Goal: Task Accomplishment & Management: Use online tool/utility

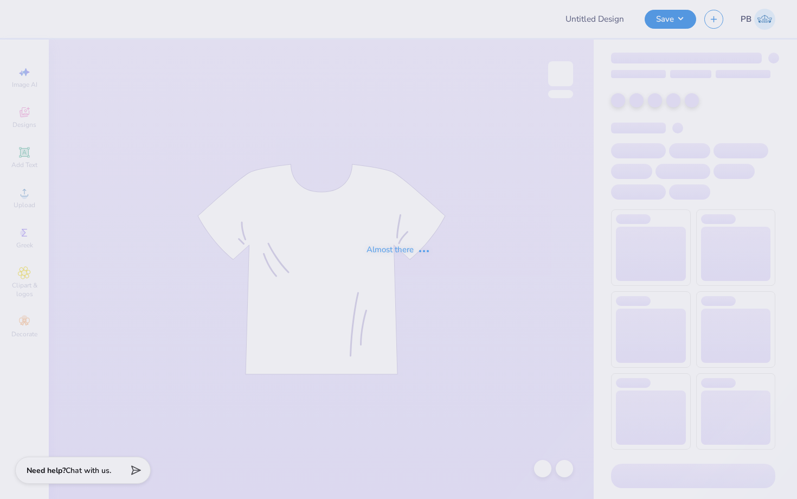
type input "[PERSON_NAME] : [GEOGRAPHIC_DATA]"
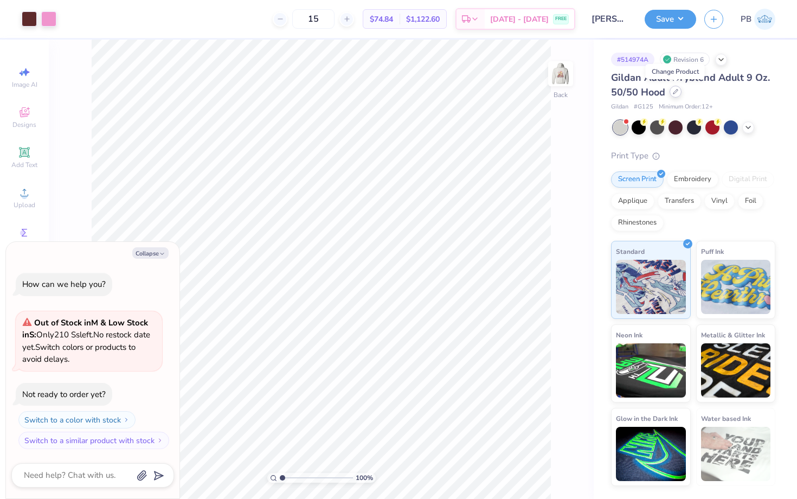
click at [677, 92] on icon at bounding box center [675, 91] width 5 height 5
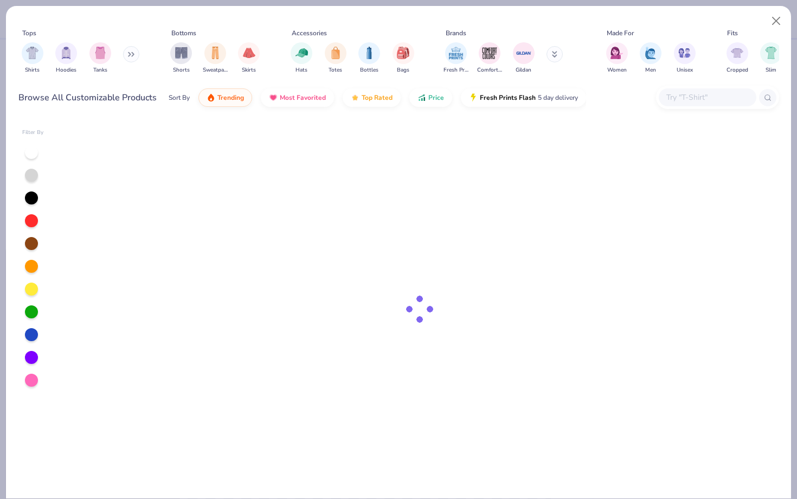
click at [687, 100] on input "text" at bounding box center [706, 97] width 83 height 12
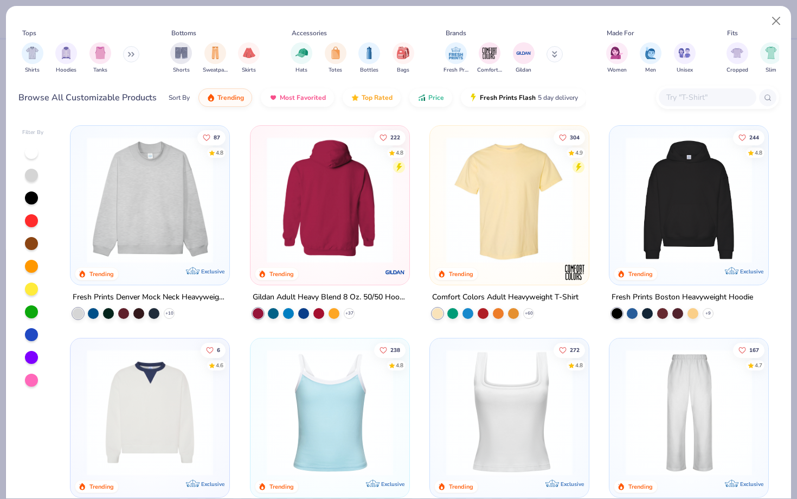
click at [329, 211] on img at bounding box center [329, 200] width 137 height 126
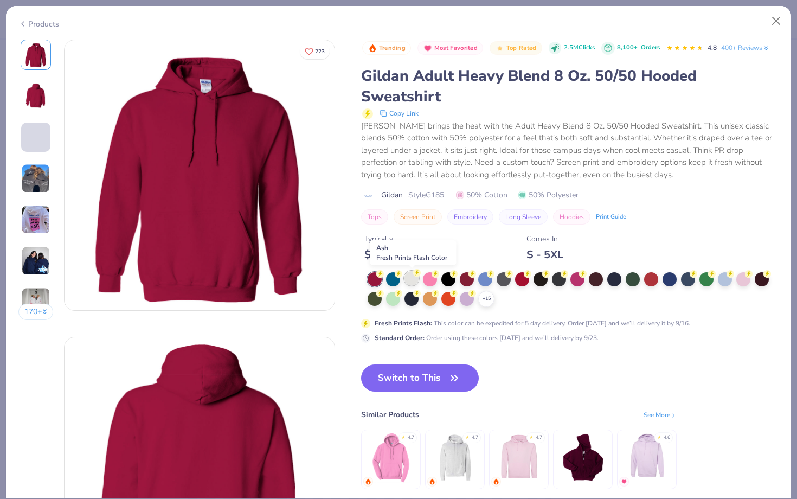
click at [408, 275] on div at bounding box center [411, 278] width 14 height 14
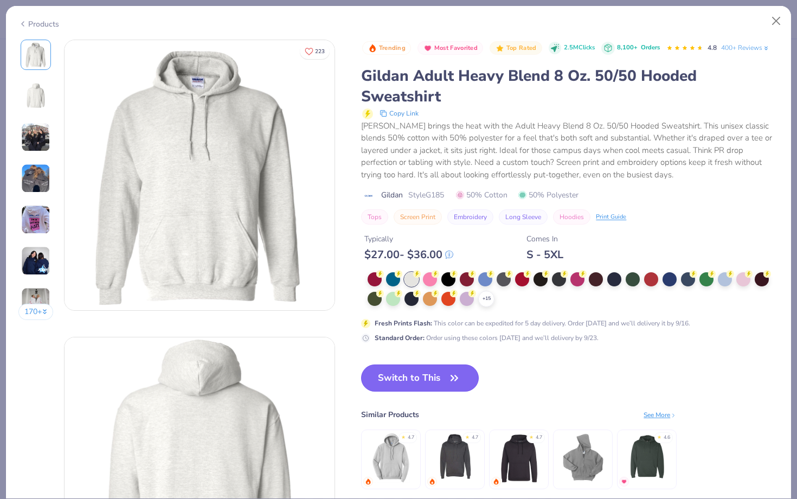
click at [407, 384] on button "Switch to This" at bounding box center [420, 377] width 118 height 27
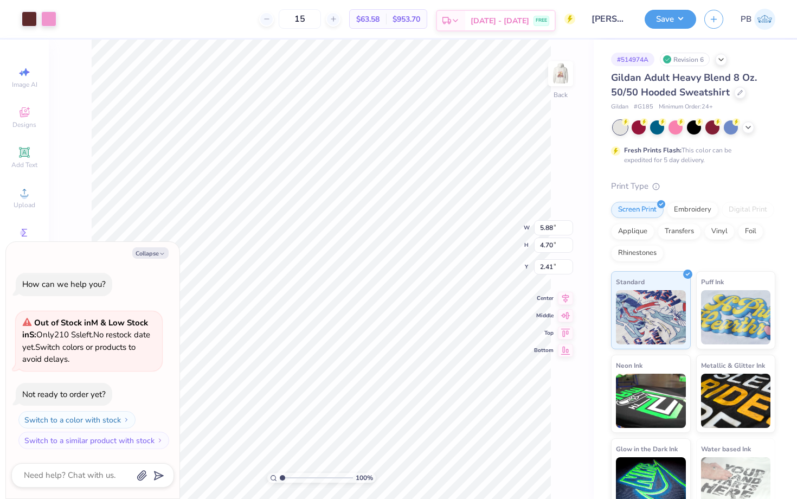
type textarea "x"
type input "3.00"
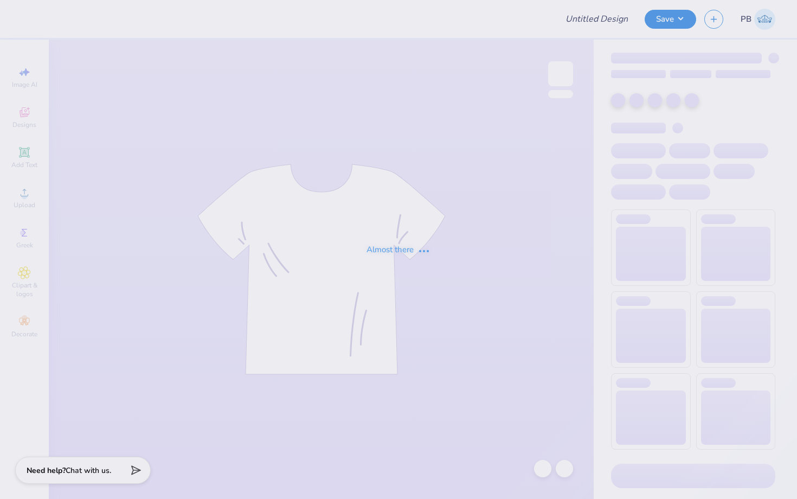
type input "[PERSON_NAME] : [GEOGRAPHIC_DATA]"
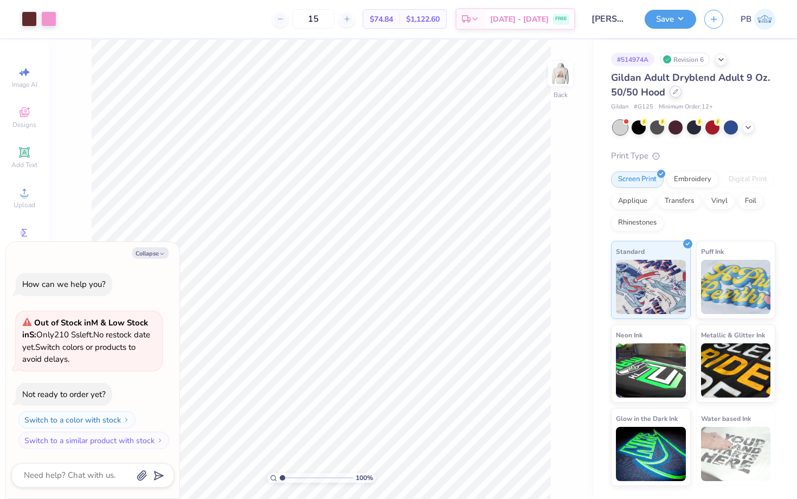
click at [677, 94] on div at bounding box center [676, 92] width 12 height 12
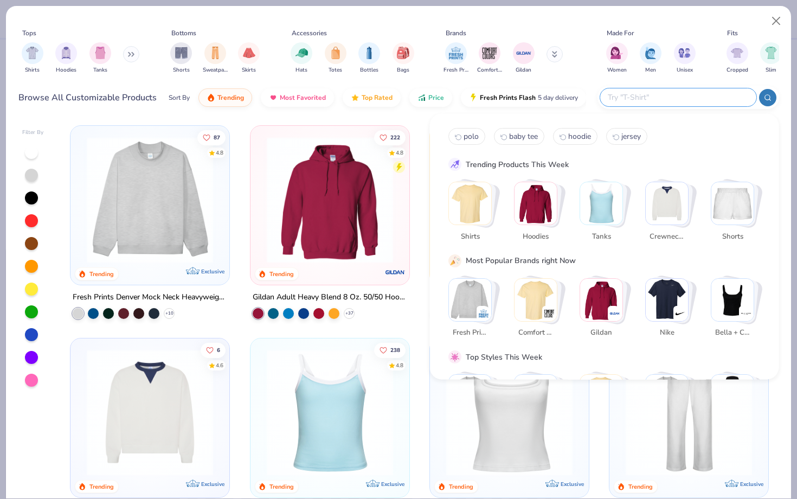
click at [669, 93] on input "text" at bounding box center [678, 97] width 142 height 12
click at [591, 85] on div "Browse All Customizable Products Sort By Trending Most Favorited Top Rated Pric…" at bounding box center [398, 97] width 761 height 30
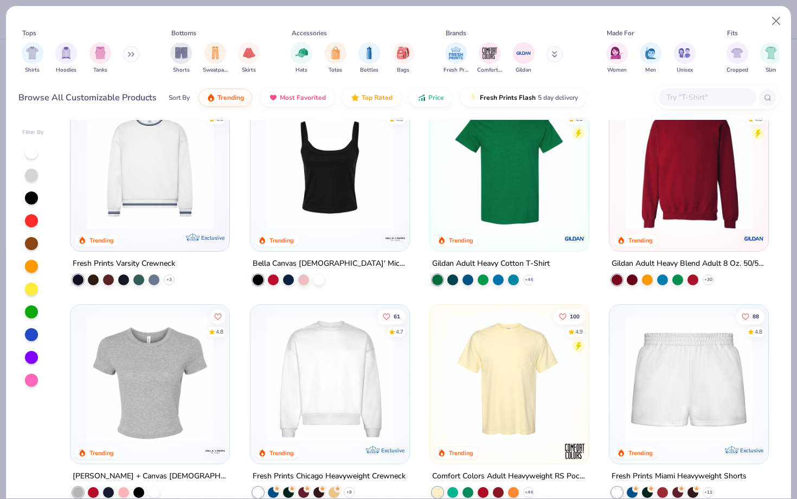
scroll to position [591, 0]
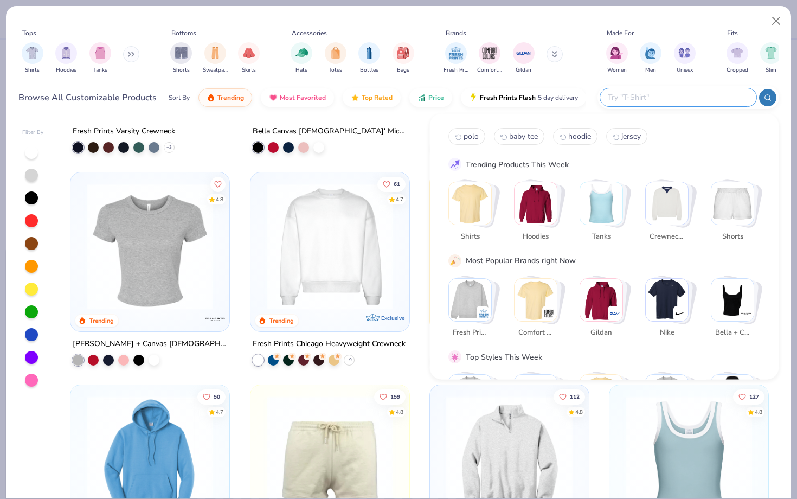
click at [675, 91] on input "text" at bounding box center [678, 97] width 142 height 12
click at [540, 197] on img "Stack Card Button Hoodies" at bounding box center [536, 203] width 42 height 42
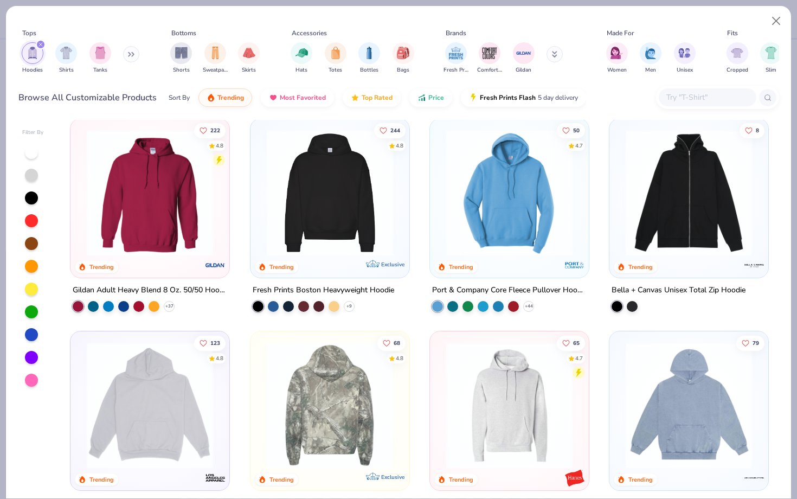
scroll to position [11, 0]
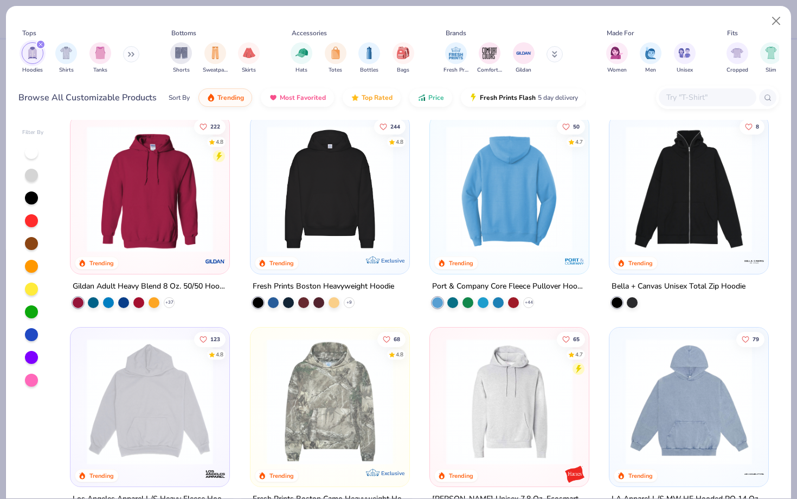
click at [503, 165] on img at bounding box center [509, 189] width 137 height 126
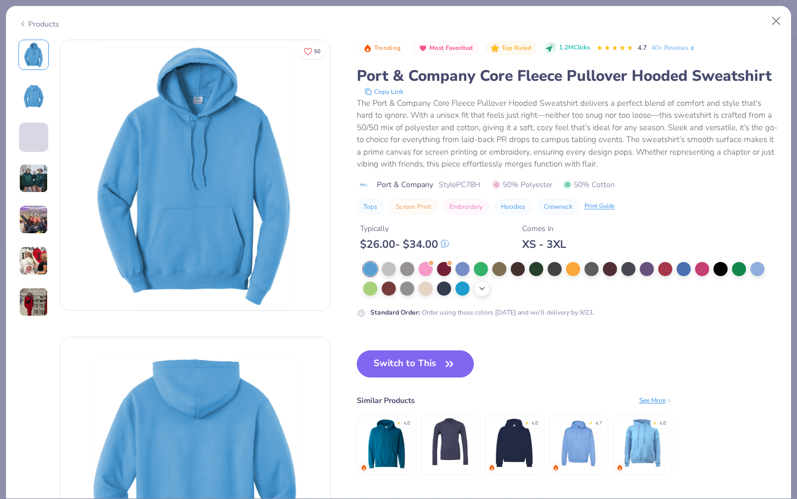
click at [479, 289] on icon at bounding box center [482, 288] width 9 height 9
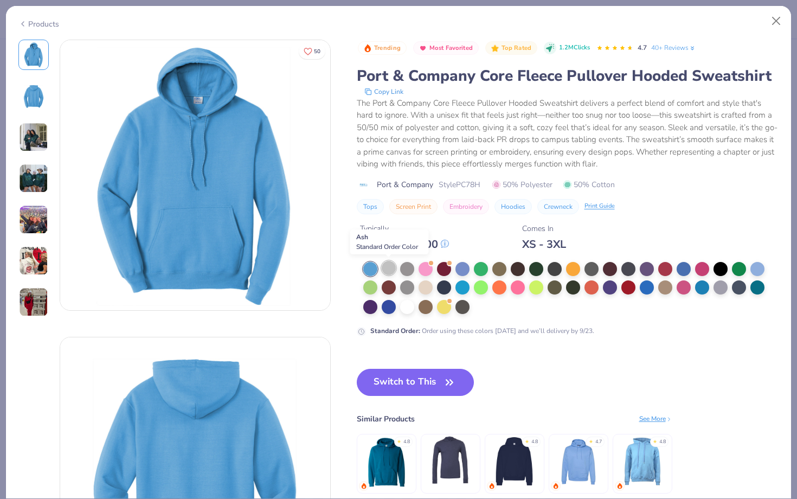
click at [387, 267] on div at bounding box center [389, 268] width 14 height 14
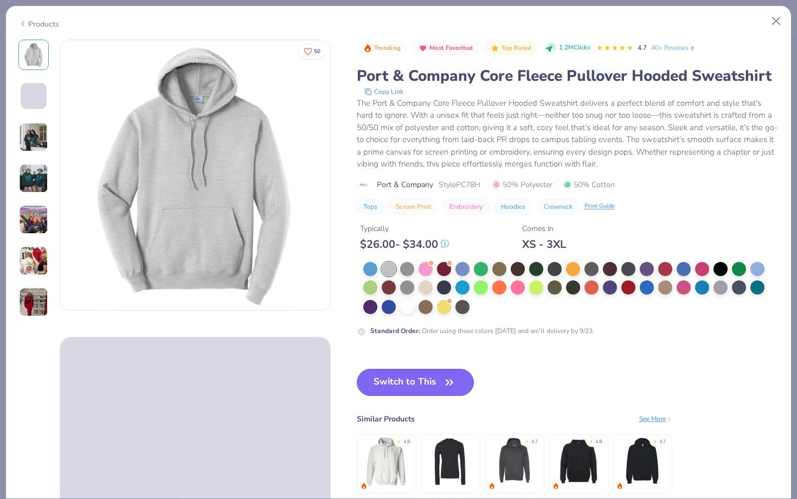
click at [415, 379] on button "Switch to This" at bounding box center [416, 382] width 118 height 27
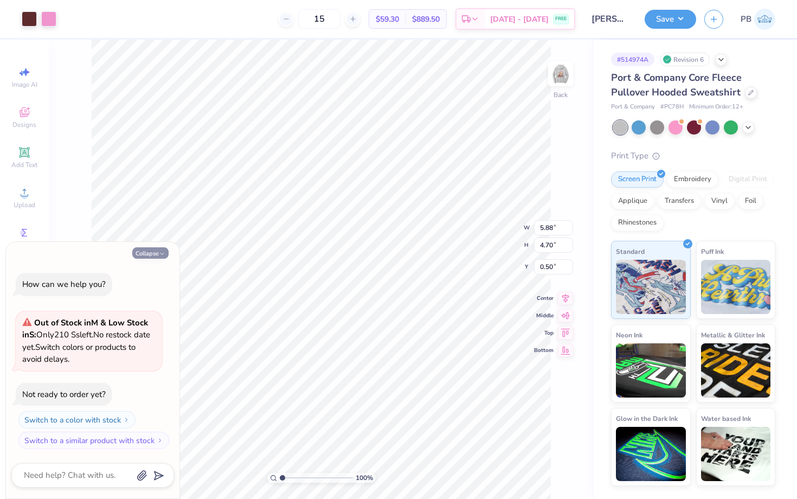
type textarea "x"
type input "3.00"
click at [557, 81] on img at bounding box center [560, 73] width 43 height 43
type textarea "x"
type input "8.46"
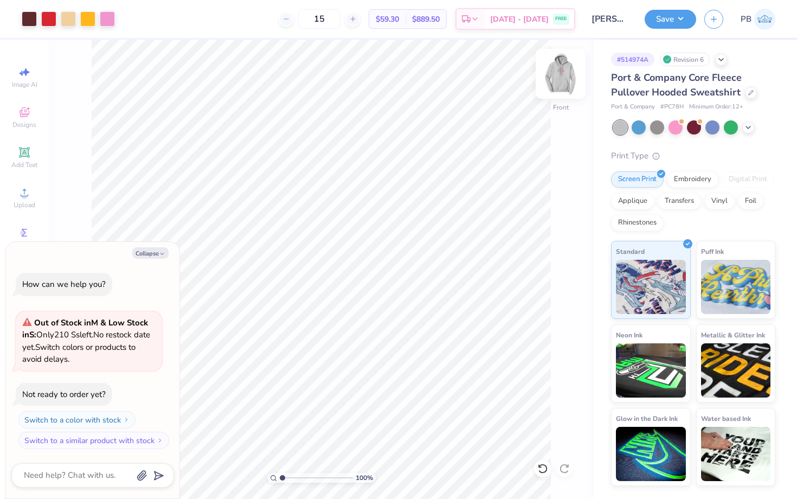
click at [554, 82] on img at bounding box center [560, 73] width 43 height 43
click at [554, 82] on img at bounding box center [561, 74] width 22 height 22
click at [554, 82] on img at bounding box center [560, 73] width 43 height 43
click at [660, 20] on button "Save" at bounding box center [671, 17] width 52 height 19
click at [680, 195] on div "Transfers" at bounding box center [679, 199] width 43 height 16
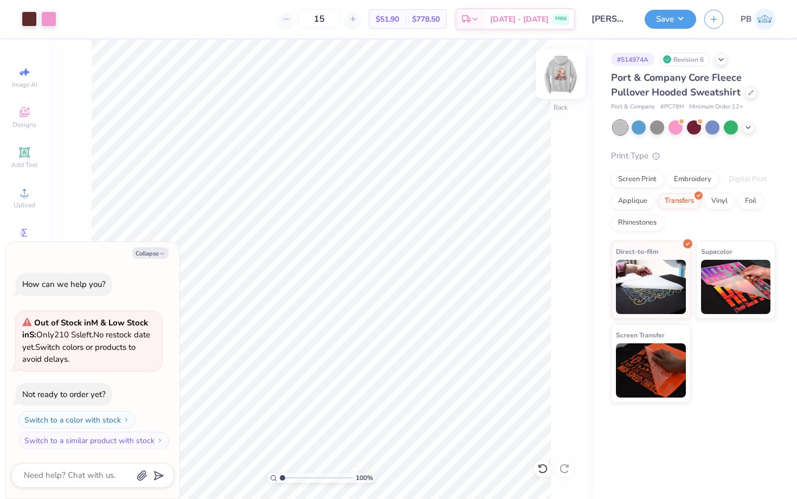
click at [555, 67] on img at bounding box center [560, 73] width 43 height 43
click at [650, 24] on button "Save" at bounding box center [671, 17] width 52 height 19
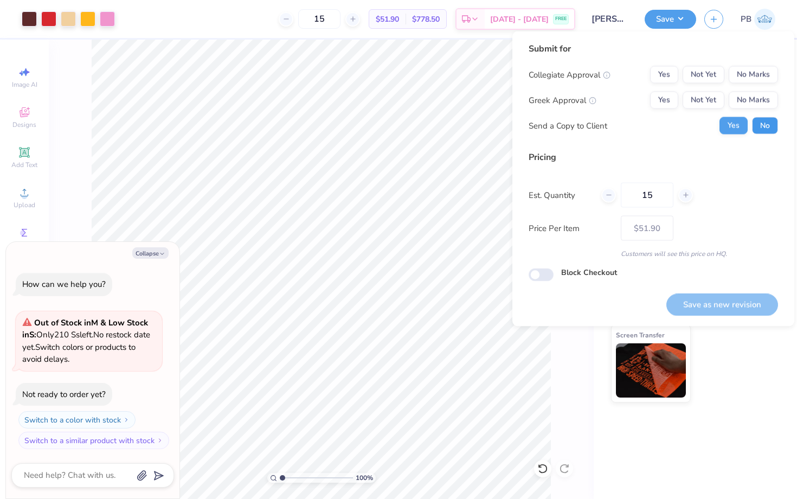
click at [765, 128] on button "No" at bounding box center [765, 125] width 26 height 17
type textarea "x"
click at [758, 102] on button "No Marks" at bounding box center [753, 100] width 49 height 17
click at [758, 79] on button "No Marks" at bounding box center [753, 74] width 49 height 17
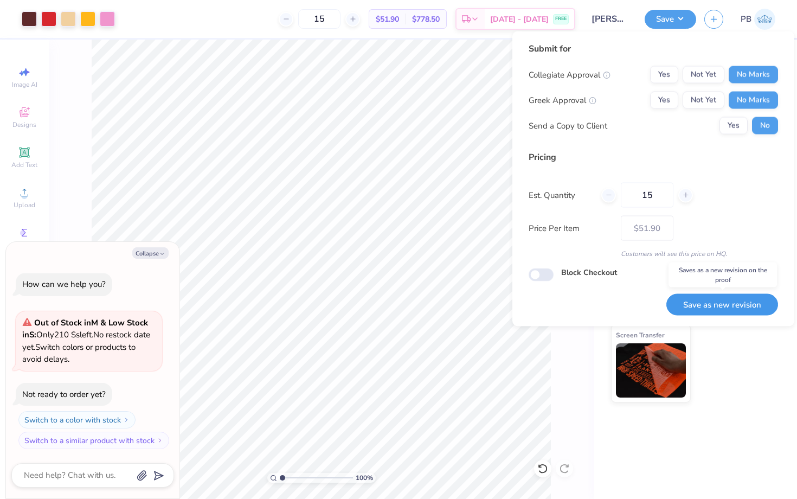
click at [741, 307] on button "Save as new revision" at bounding box center [722, 304] width 112 height 22
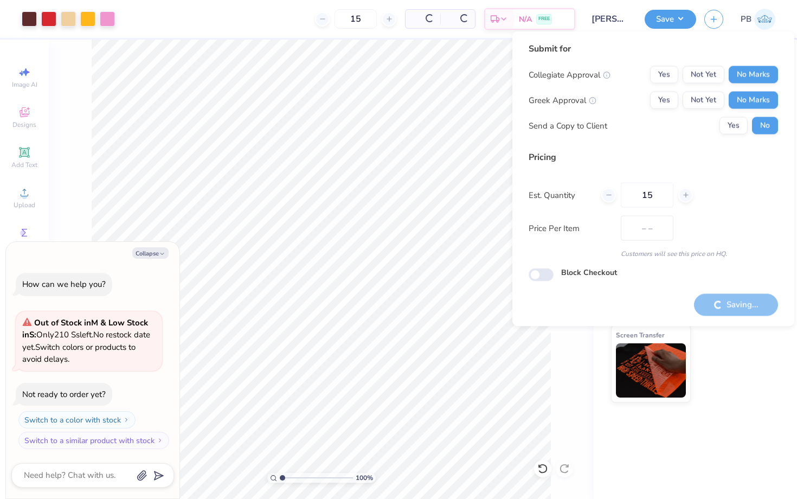
type input "$51.90"
type textarea "x"
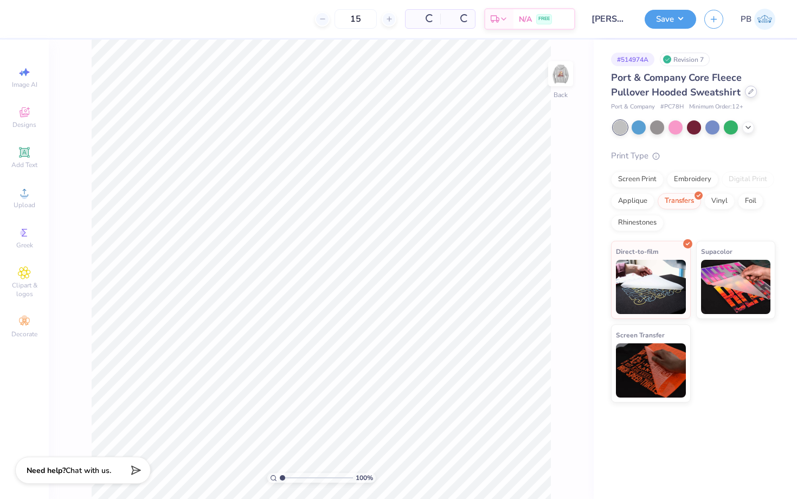
click at [747, 95] on div at bounding box center [751, 92] width 12 height 12
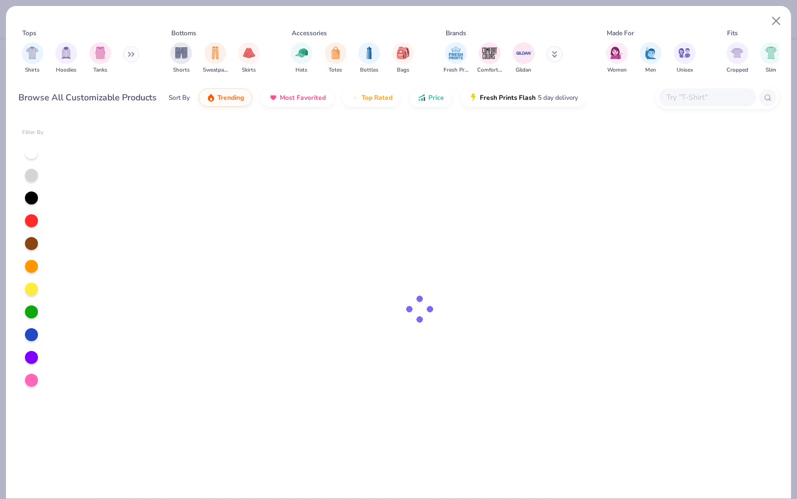
click at [671, 88] on div at bounding box center [708, 97] width 98 height 18
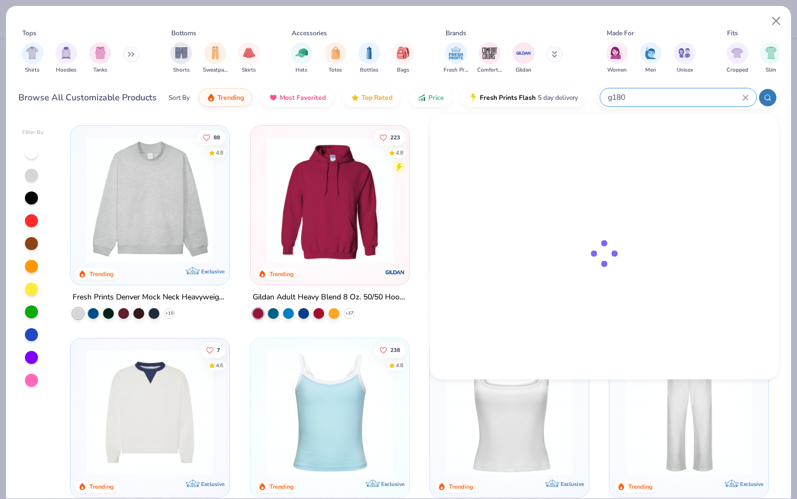
type input "g180"
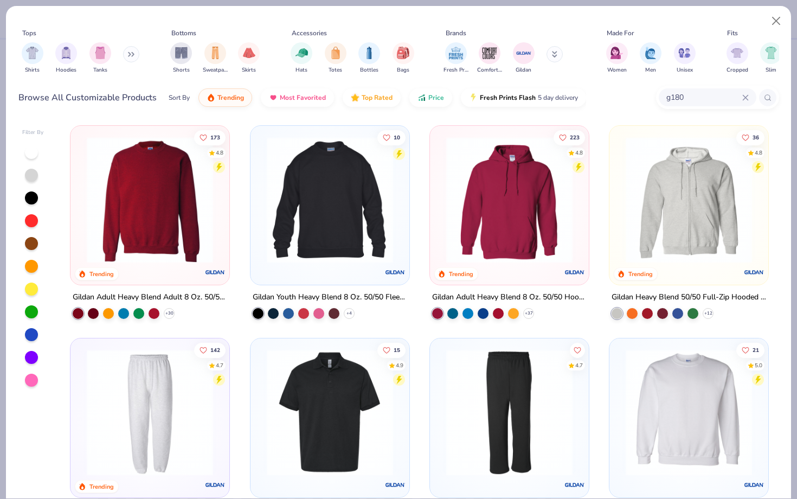
click at [152, 214] on img at bounding box center [149, 200] width 137 height 126
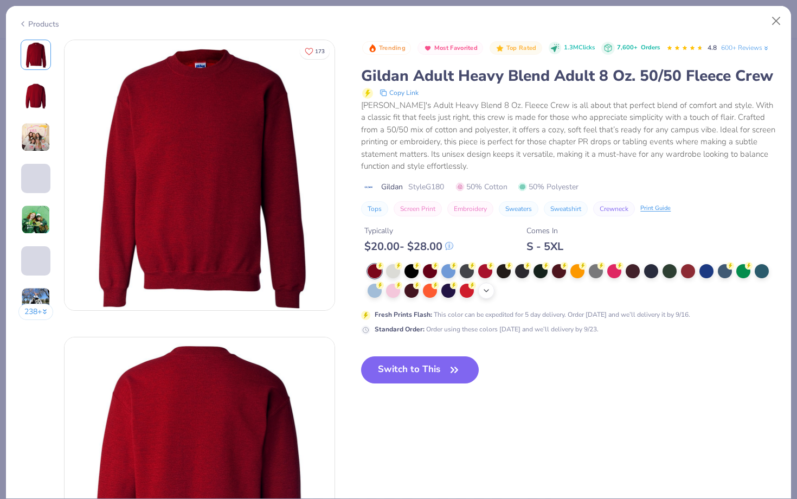
click at [482, 291] on icon at bounding box center [486, 290] width 9 height 9
click at [394, 273] on div at bounding box center [393, 270] width 14 height 14
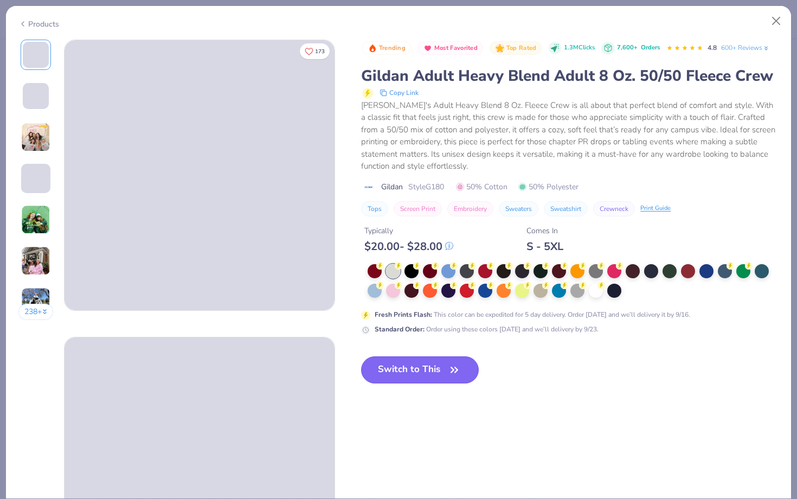
click at [411, 372] on button "Switch to This" at bounding box center [420, 369] width 118 height 27
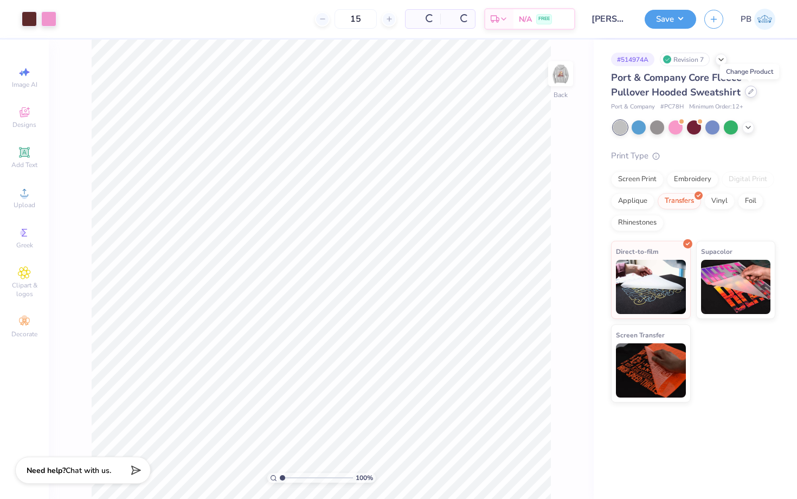
click at [749, 93] on icon at bounding box center [750, 91] width 5 height 5
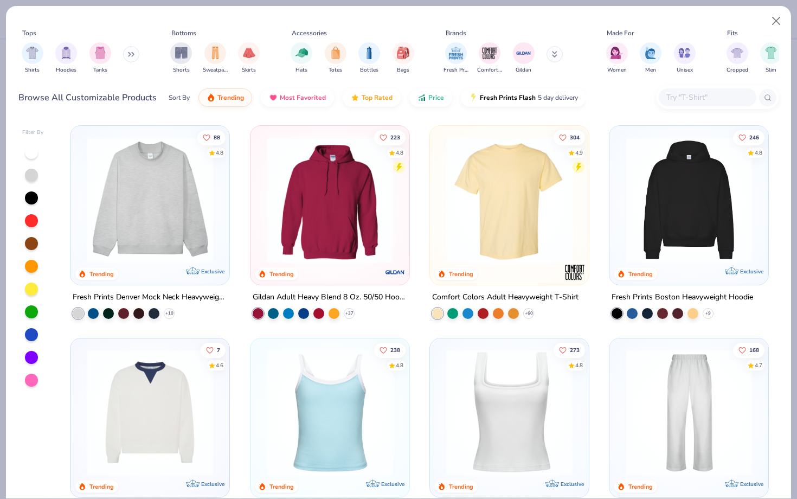
click at [689, 101] on input "text" at bounding box center [706, 97] width 83 height 12
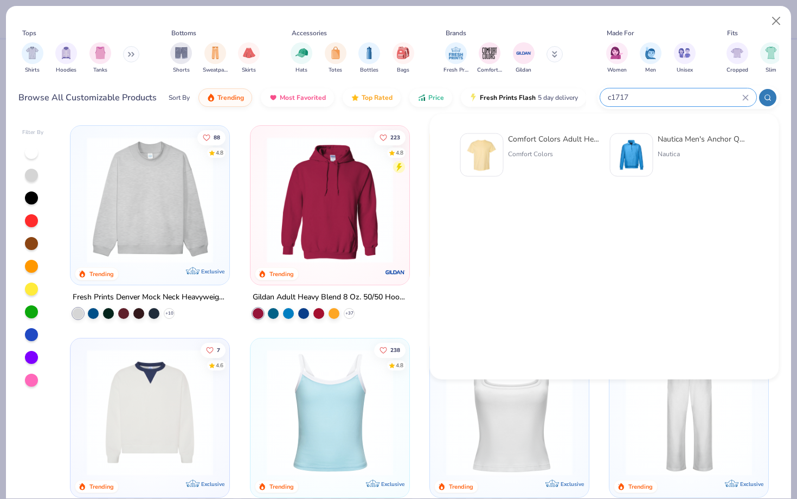
type input "c1717"
click at [485, 160] on img at bounding box center [482, 155] width 34 height 34
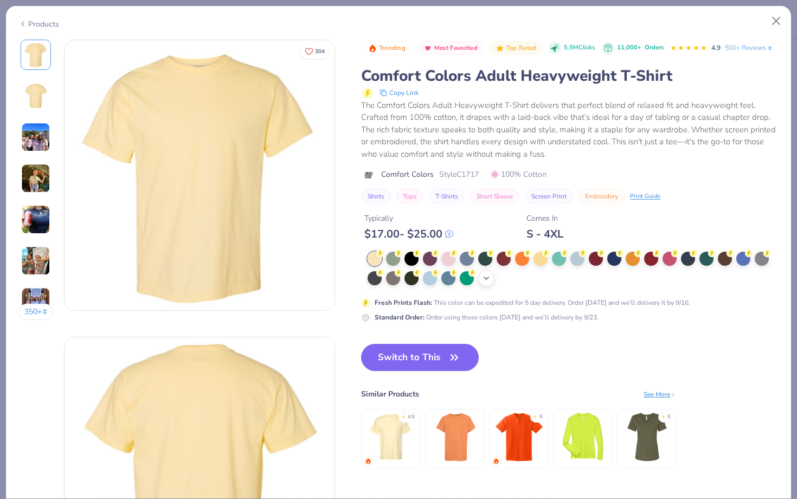
click at [488, 280] on icon at bounding box center [486, 278] width 9 height 9
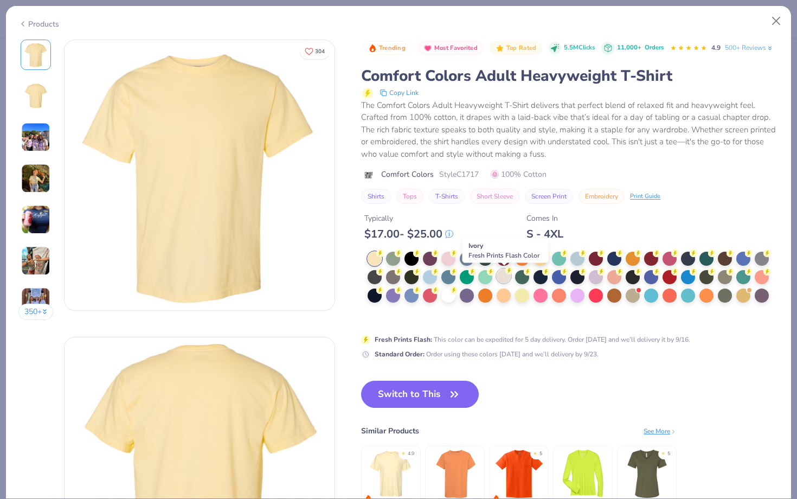
click at [501, 277] on div at bounding box center [504, 276] width 14 height 14
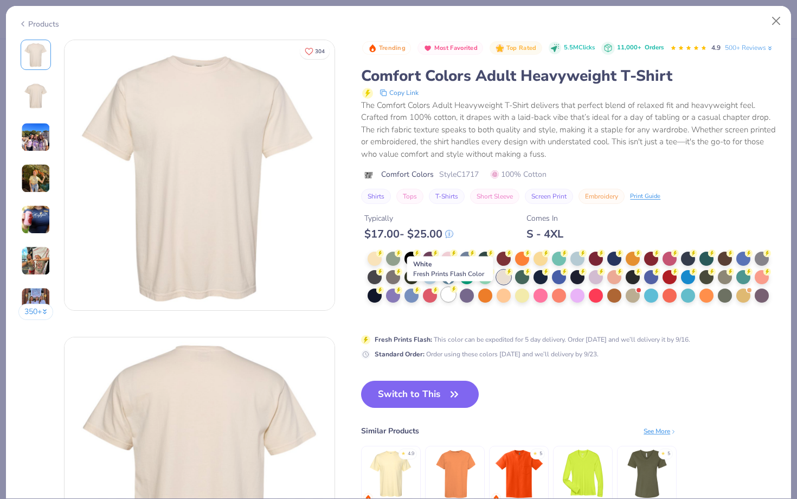
click at [447, 300] on div at bounding box center [448, 294] width 14 height 14
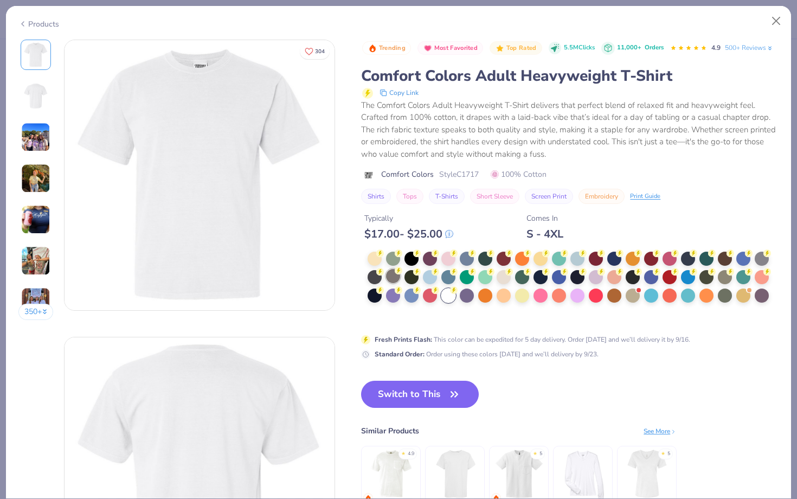
click at [388, 276] on div at bounding box center [393, 276] width 14 height 14
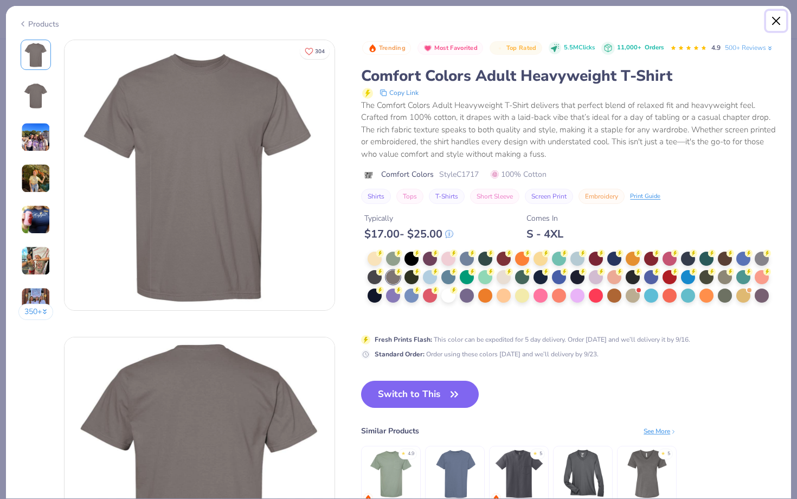
click at [771, 17] on button "Close" at bounding box center [776, 21] width 21 height 21
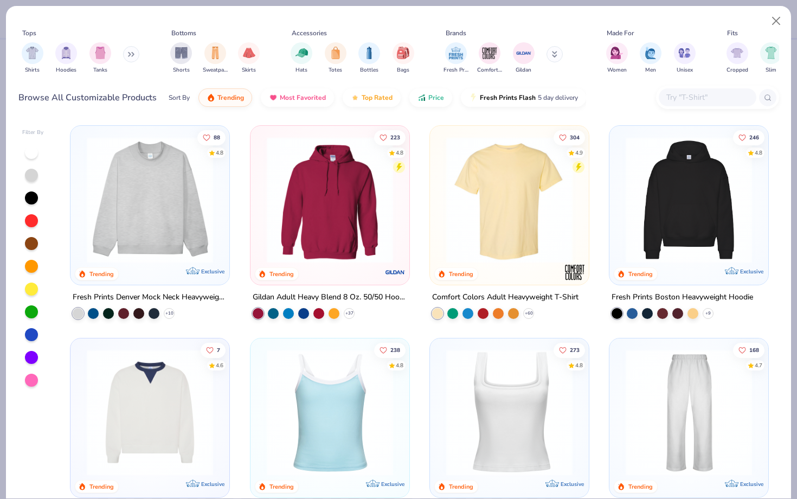
click at [712, 73] on div "Tops Shirts Hoodies Tanks Bottoms Shorts Sweatpants Skirts Accessories Hats Tot…" at bounding box center [398, 53] width 761 height 50
click at [693, 120] on div "88 4.8 Trending Exclusive Fresh Prints Denver Mock Neck Heavyweight Sweatshirt …" at bounding box center [419, 309] width 719 height 378
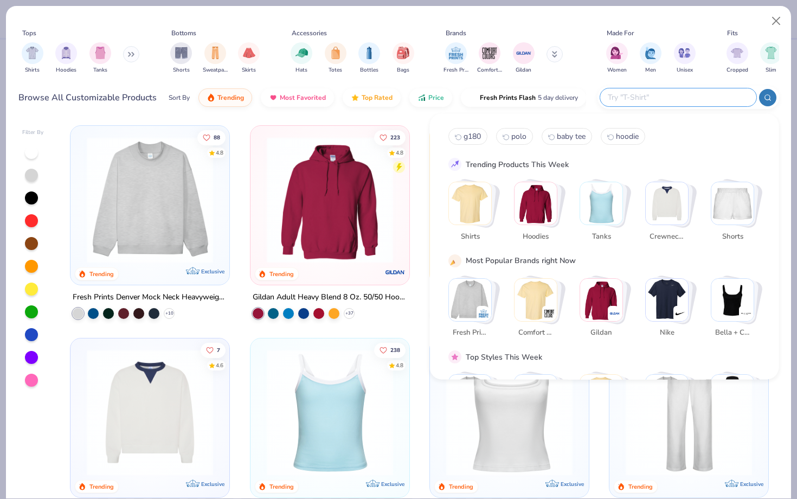
click at [690, 92] on input "text" at bounding box center [678, 97] width 142 height 12
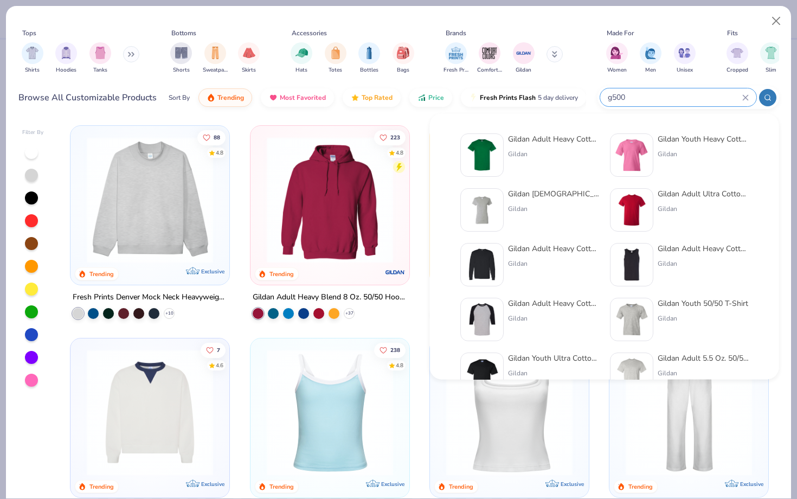
type input "g500"
click at [497, 153] on img at bounding box center [482, 155] width 34 height 34
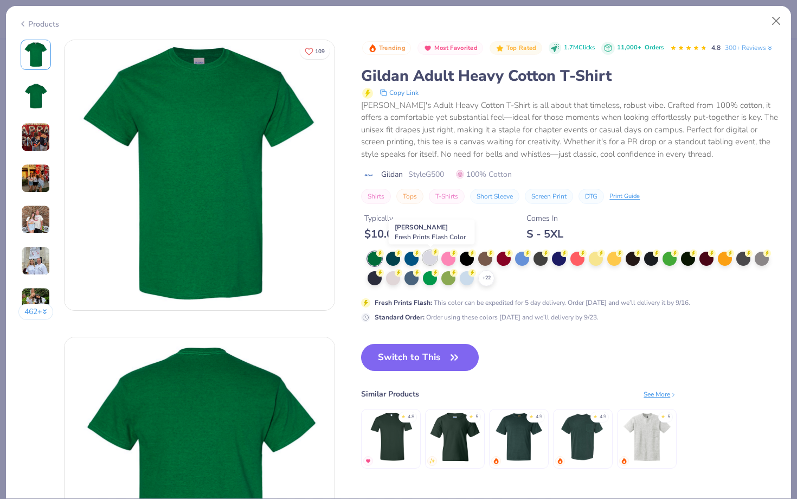
click at [434, 262] on div at bounding box center [430, 257] width 14 height 14
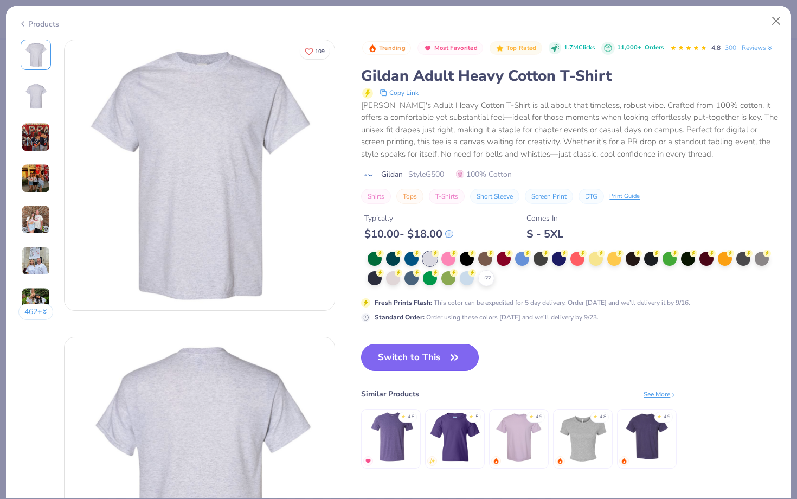
click at [442, 355] on button "Switch to This" at bounding box center [420, 357] width 118 height 27
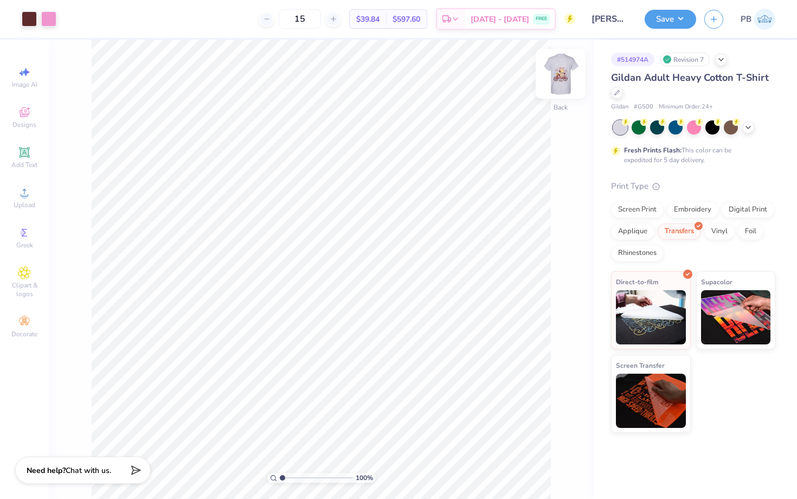
click at [558, 80] on img at bounding box center [560, 73] width 43 height 43
click at [558, 80] on img at bounding box center [561, 74] width 22 height 22
click at [613, 93] on div at bounding box center [617, 92] width 12 height 12
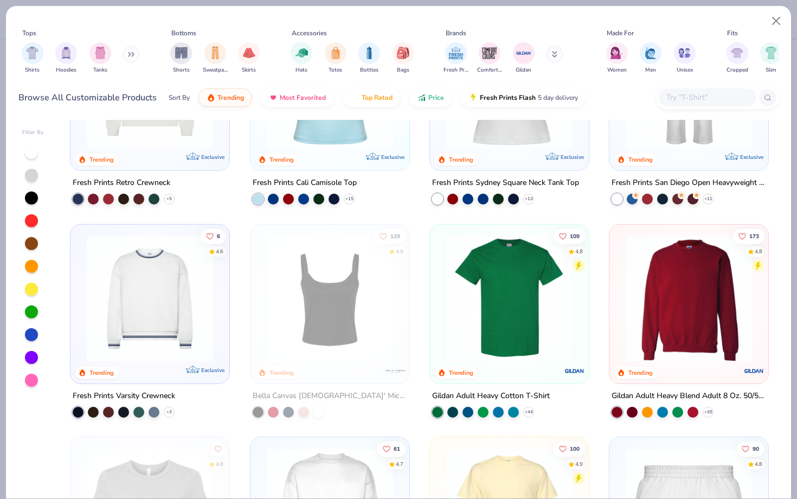
scroll to position [332, 0]
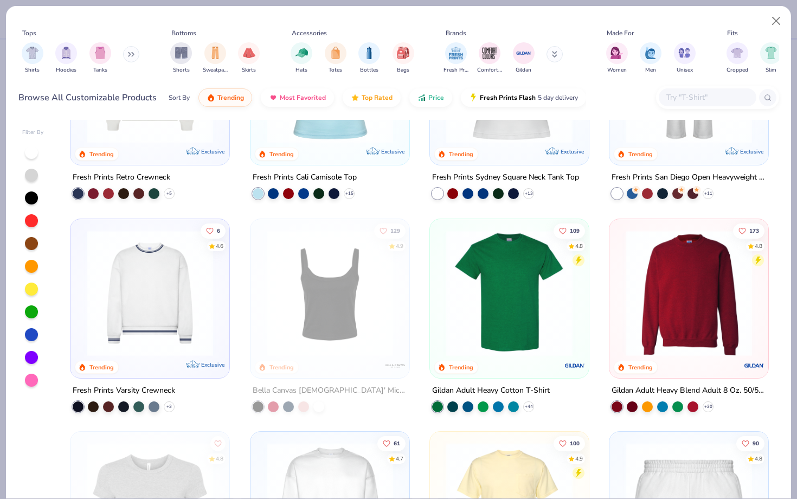
click at [489, 277] on img at bounding box center [509, 292] width 137 height 126
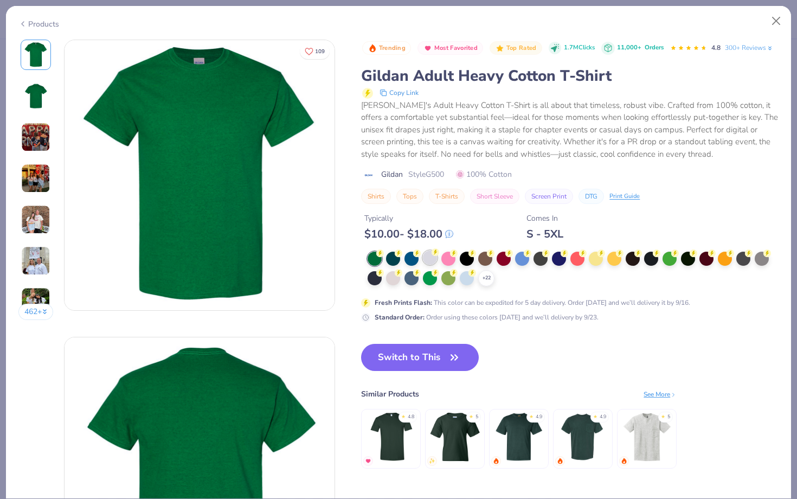
click at [434, 260] on div at bounding box center [430, 257] width 14 height 14
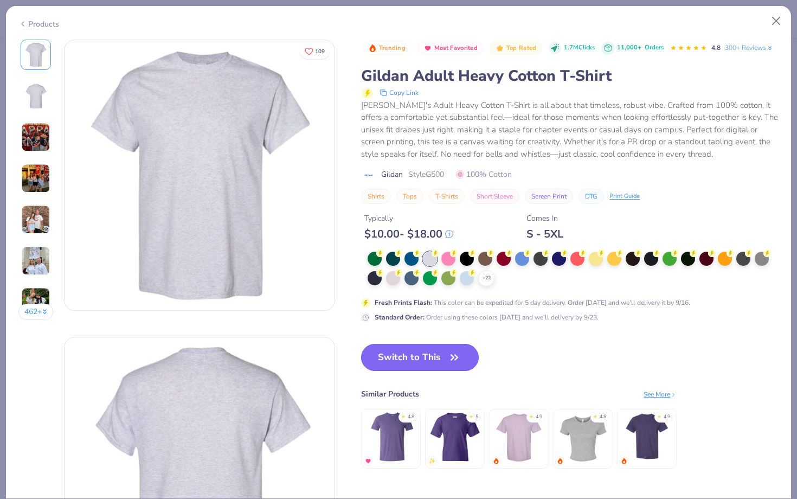
click at [416, 358] on button "Switch to This" at bounding box center [420, 357] width 118 height 27
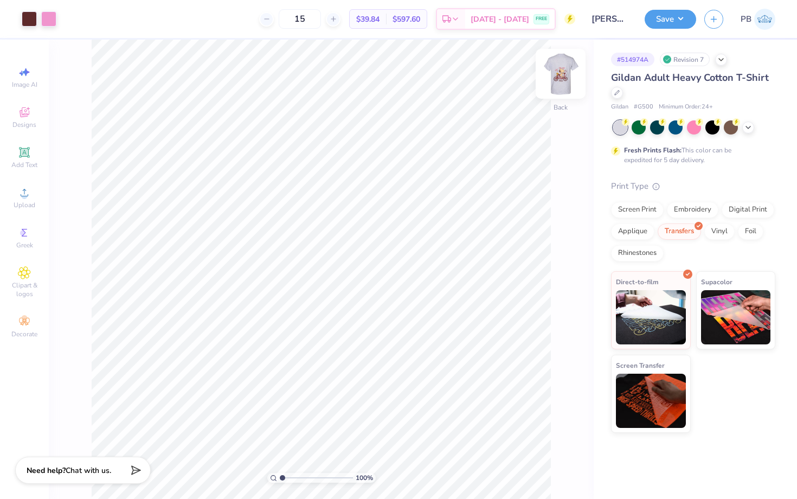
click at [561, 72] on img at bounding box center [560, 73] width 43 height 43
click at [561, 72] on img at bounding box center [561, 74] width 22 height 22
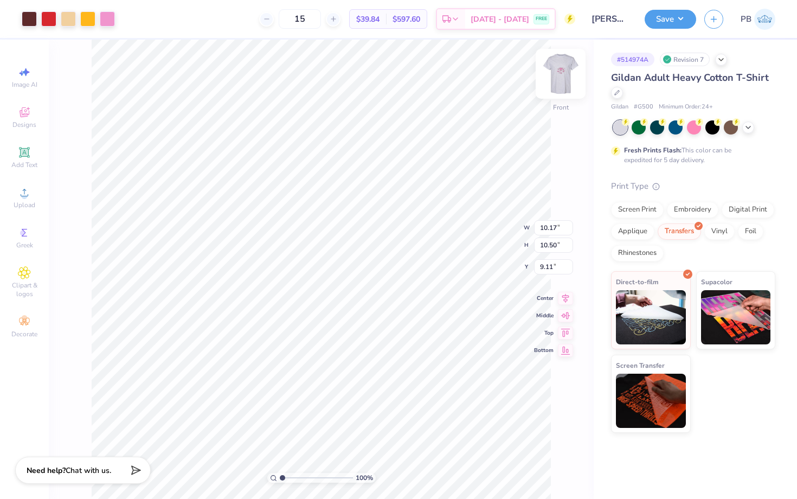
click at [569, 79] on img at bounding box center [560, 73] width 43 height 43
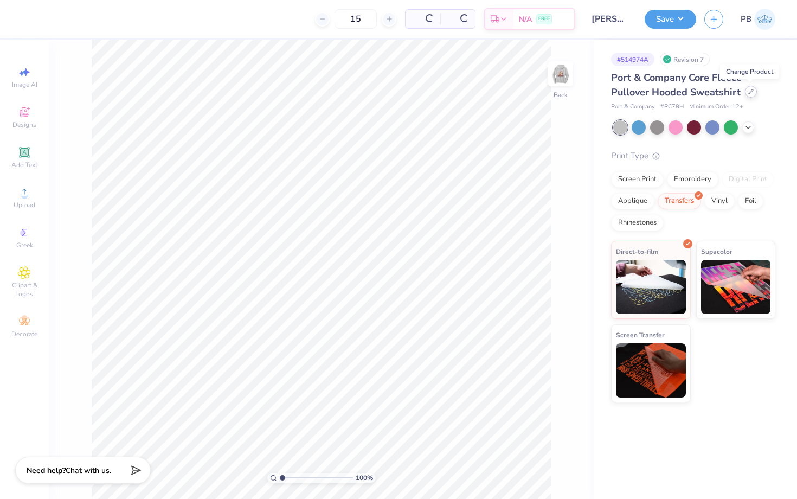
click at [753, 89] on div at bounding box center [751, 92] width 12 height 12
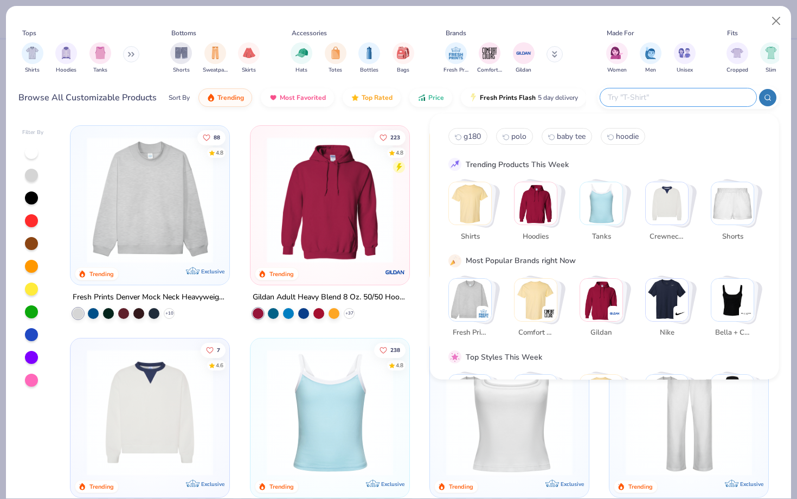
click at [685, 101] on input "text" at bounding box center [678, 97] width 142 height 12
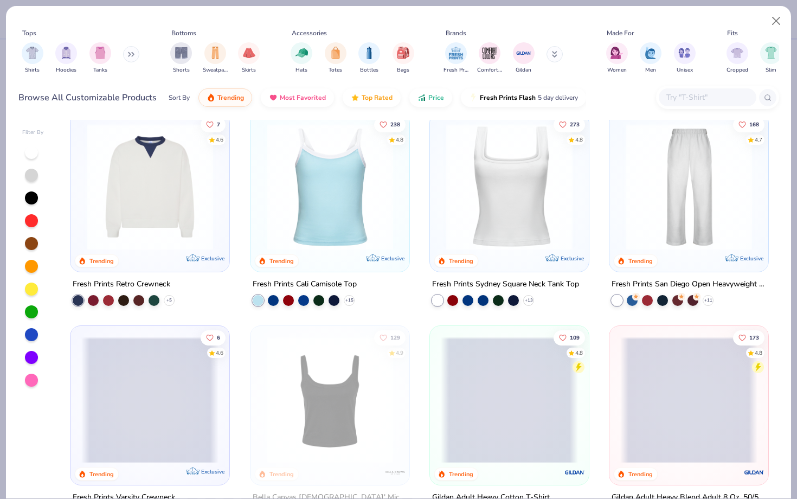
scroll to position [375, 0]
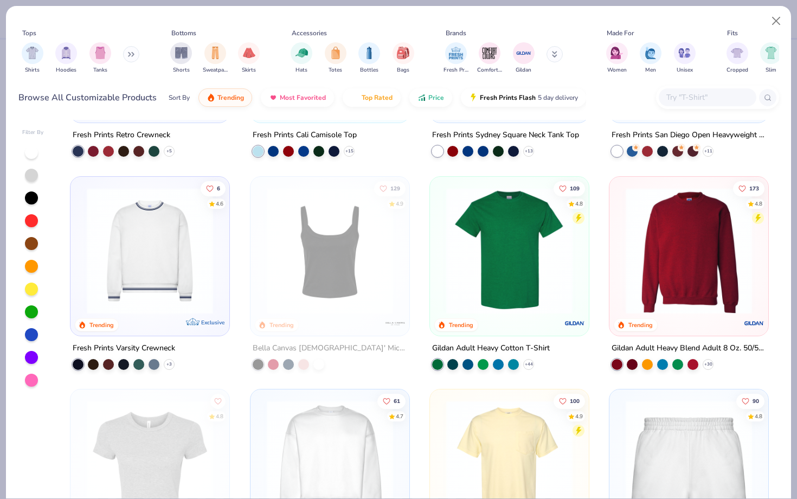
click at [489, 251] on img at bounding box center [509, 250] width 137 height 126
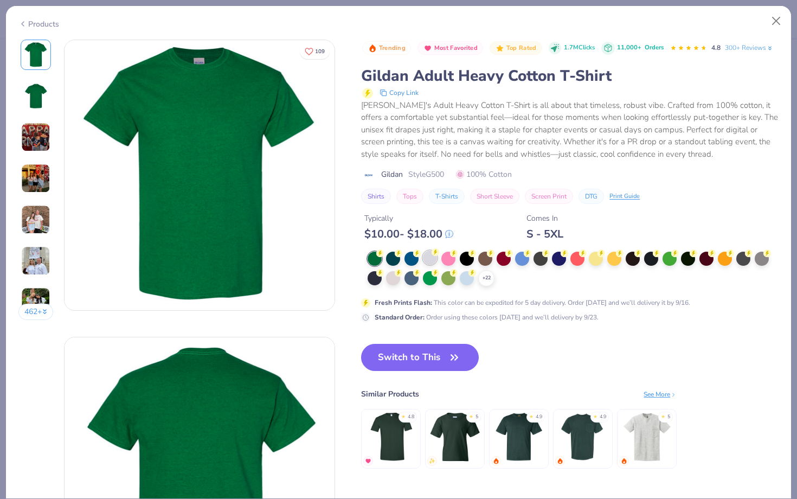
click at [435, 254] on icon at bounding box center [436, 251] width 4 height 5
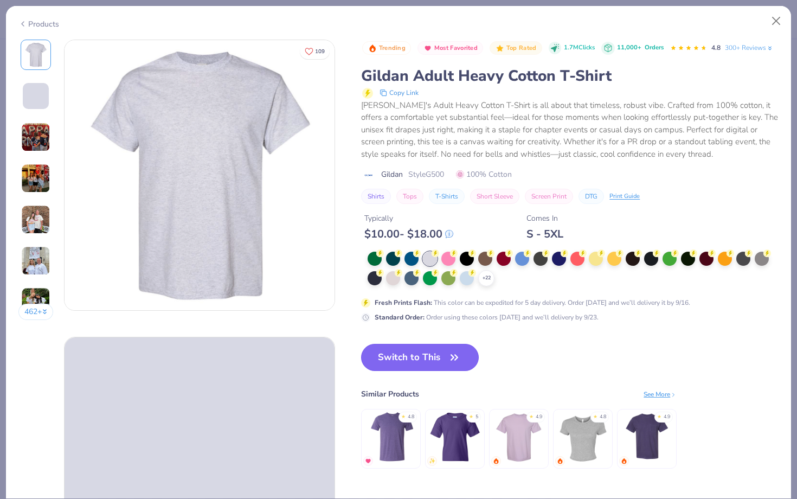
click at [453, 352] on icon "button" at bounding box center [454, 357] width 15 height 15
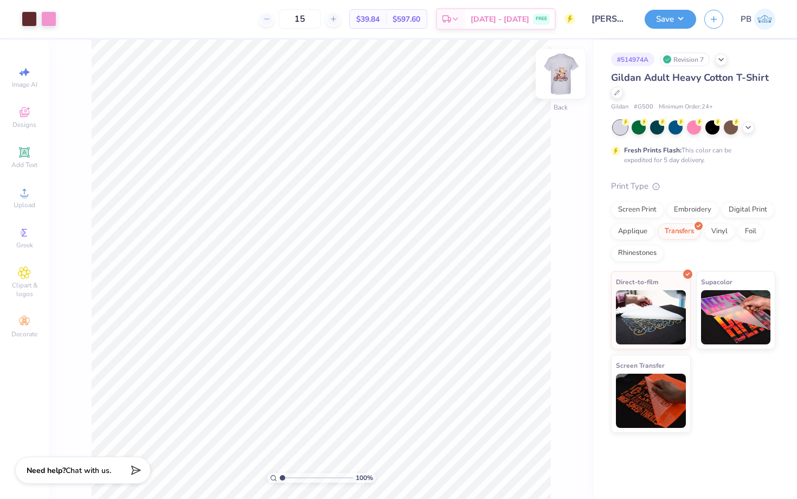
click at [570, 73] on img at bounding box center [560, 73] width 43 height 43
click at [557, 80] on img at bounding box center [560, 73] width 43 height 43
click at [557, 80] on img at bounding box center [561, 74] width 22 height 22
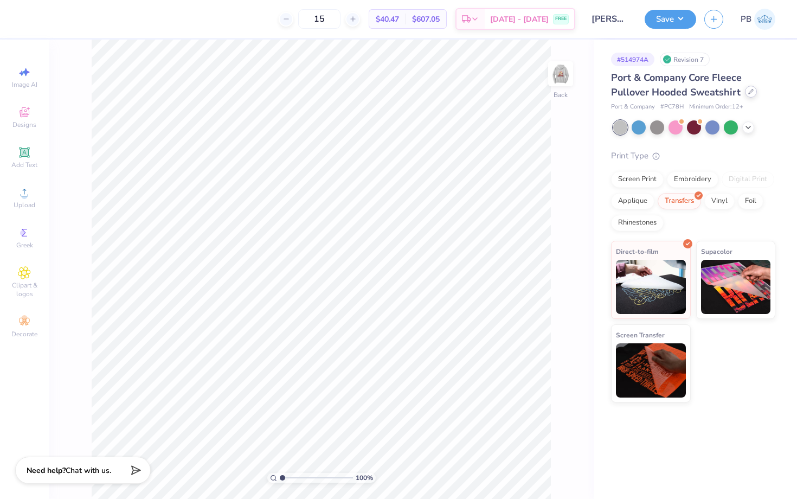
click at [750, 93] on icon at bounding box center [750, 91] width 5 height 5
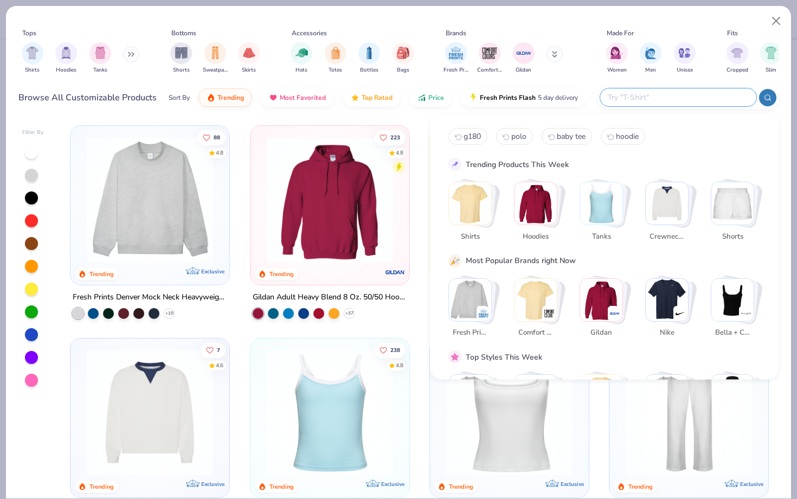
click at [696, 94] on input "text" at bounding box center [678, 97] width 142 height 12
paste input "562MR"
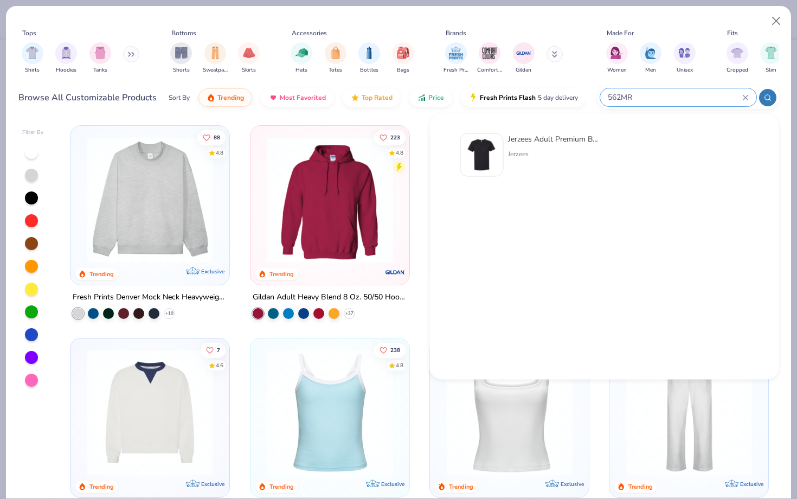
type input "562MR"
click at [487, 152] on div at bounding box center [481, 154] width 43 height 43
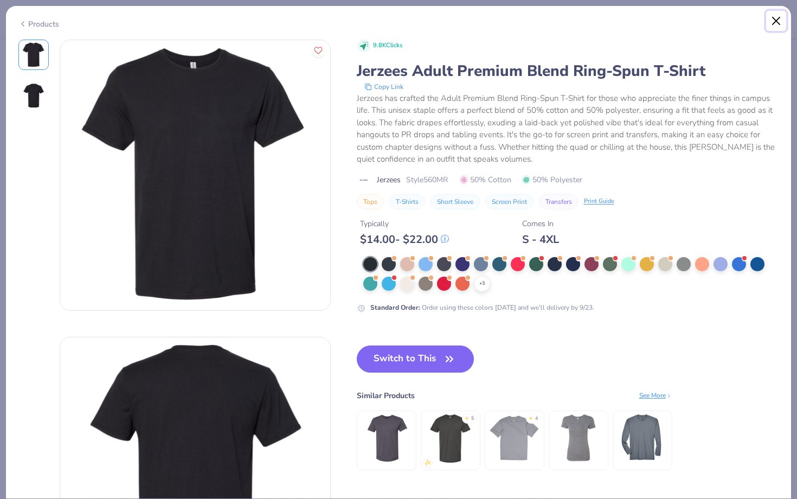
click at [776, 18] on button "Close" at bounding box center [776, 21] width 21 height 21
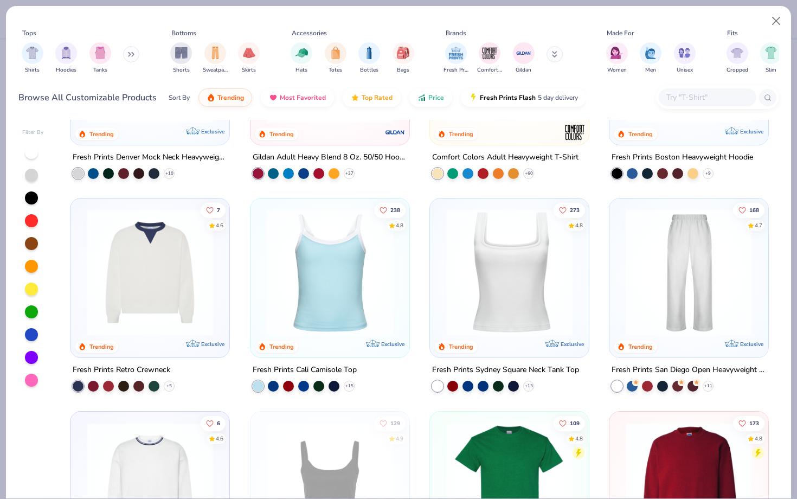
scroll to position [385, 0]
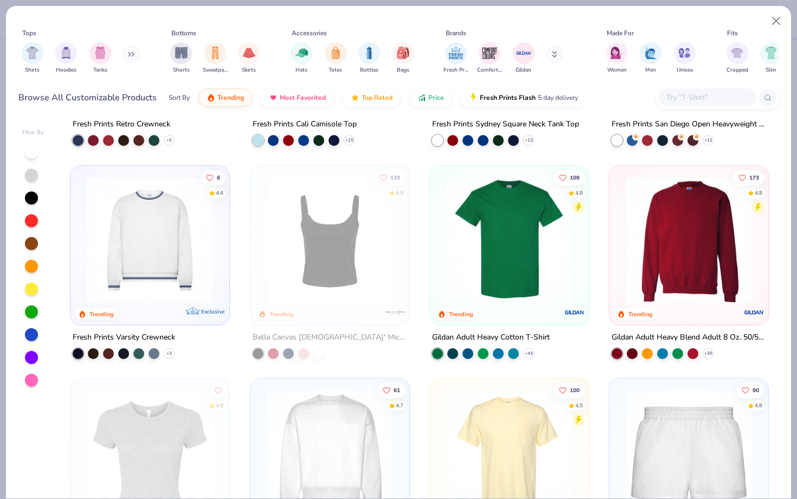
click at [509, 286] on img at bounding box center [509, 239] width 137 height 126
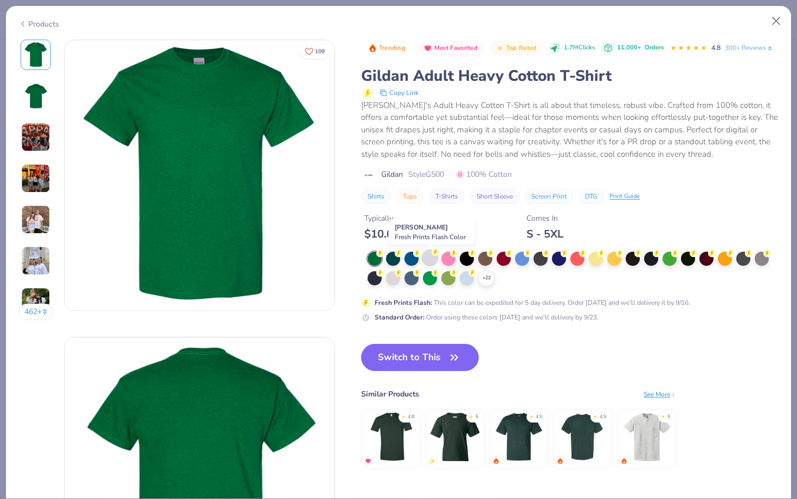
click at [434, 265] on div at bounding box center [430, 257] width 14 height 14
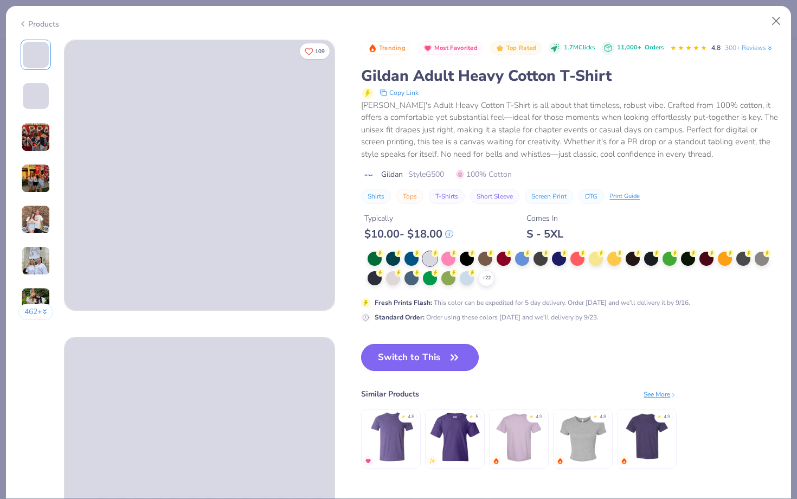
click at [423, 359] on button "Switch to This" at bounding box center [420, 357] width 118 height 27
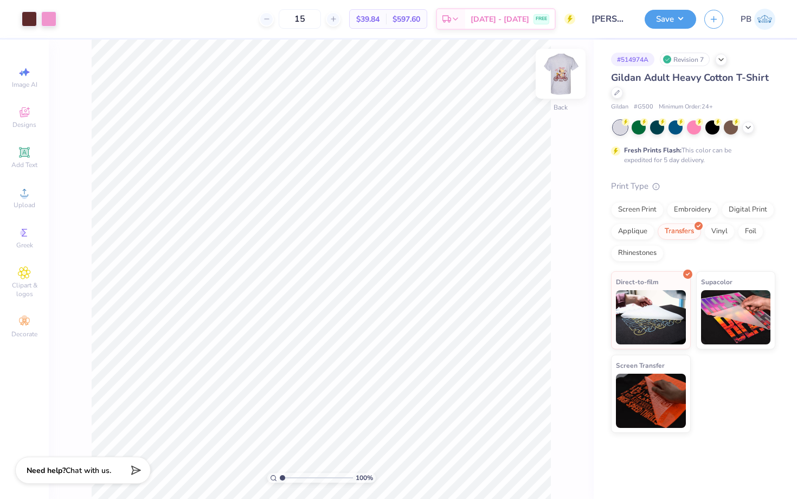
click at [560, 78] on img at bounding box center [560, 73] width 43 height 43
click at [560, 78] on img at bounding box center [561, 74] width 22 height 22
type input "3.00"
click at [561, 74] on img at bounding box center [560, 73] width 43 height 43
type input "3.00"
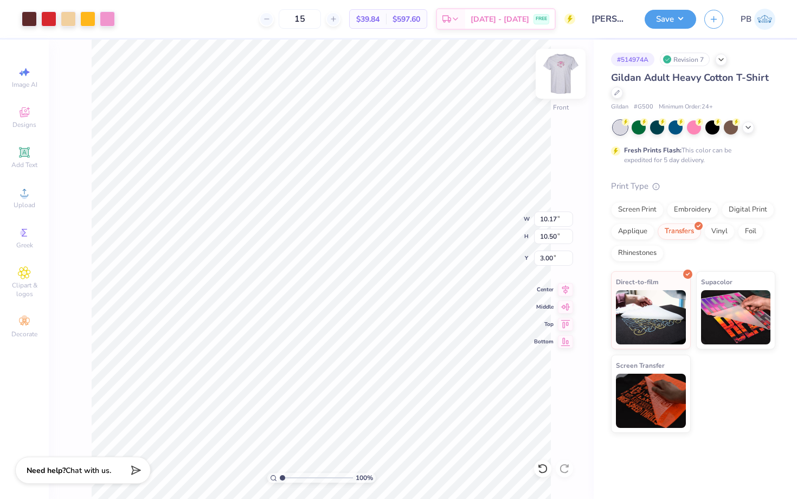
type input "9.49"
type input "9.80"
click at [560, 82] on img at bounding box center [560, 73] width 43 height 43
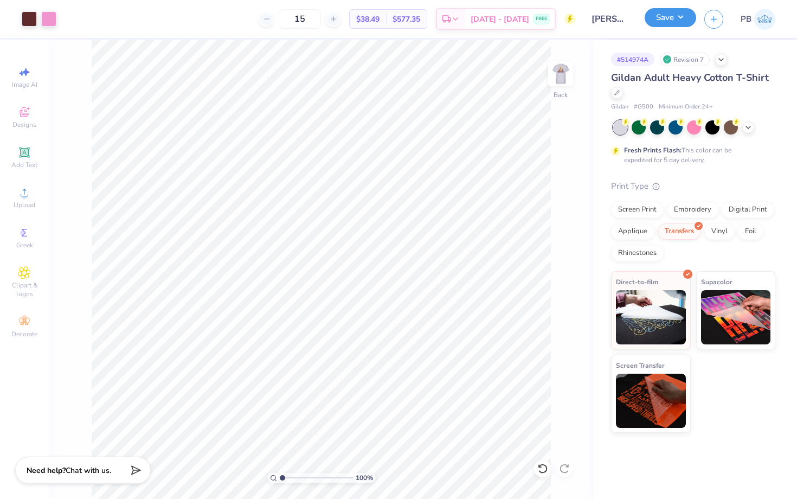
click at [667, 18] on button "Save" at bounding box center [671, 17] width 52 height 19
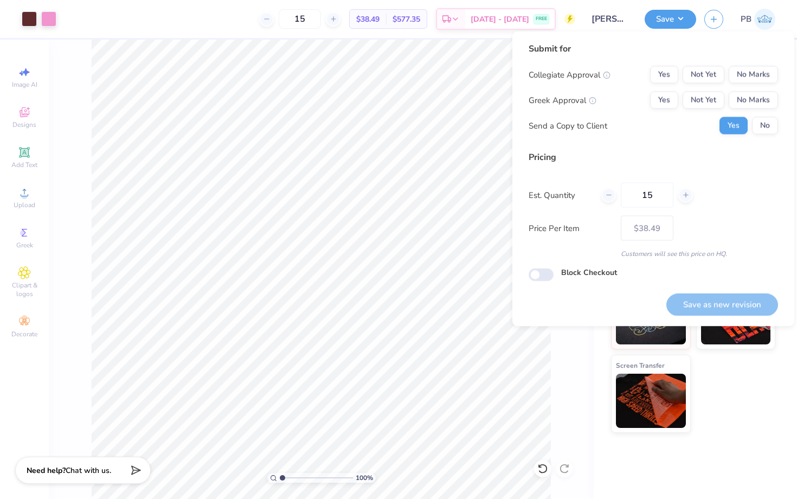
click at [783, 76] on div "Submit for Collegiate Approval Yes Not Yet No Marks Greek Approval Yes Not Yet …" at bounding box center [653, 178] width 282 height 295
click at [764, 70] on button "No Marks" at bounding box center [753, 74] width 49 height 17
click at [764, 102] on button "No Marks" at bounding box center [753, 100] width 49 height 17
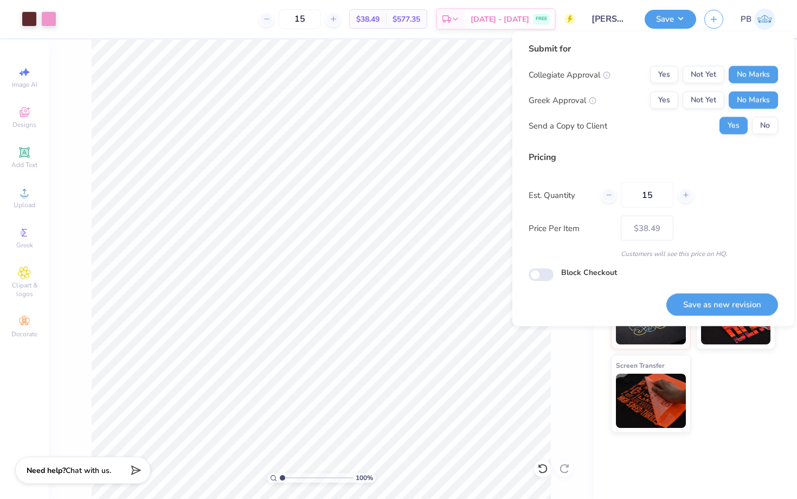
click at [763, 158] on div "Pricing" at bounding box center [653, 157] width 249 height 13
click at [766, 126] on button "No" at bounding box center [765, 125] width 26 height 17
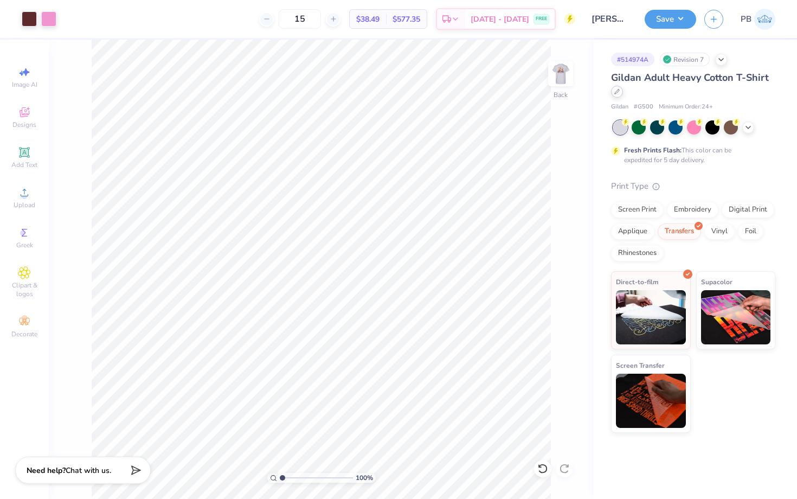
click at [613, 95] on div at bounding box center [617, 92] width 12 height 12
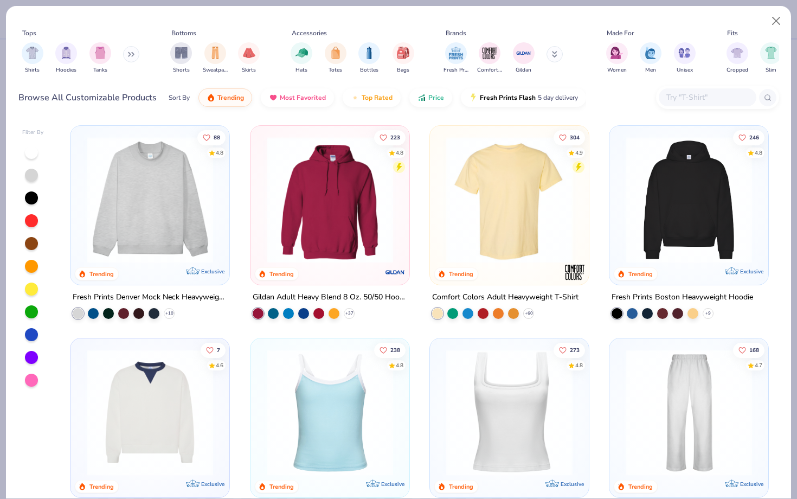
click at [472, 224] on img at bounding box center [509, 200] width 137 height 126
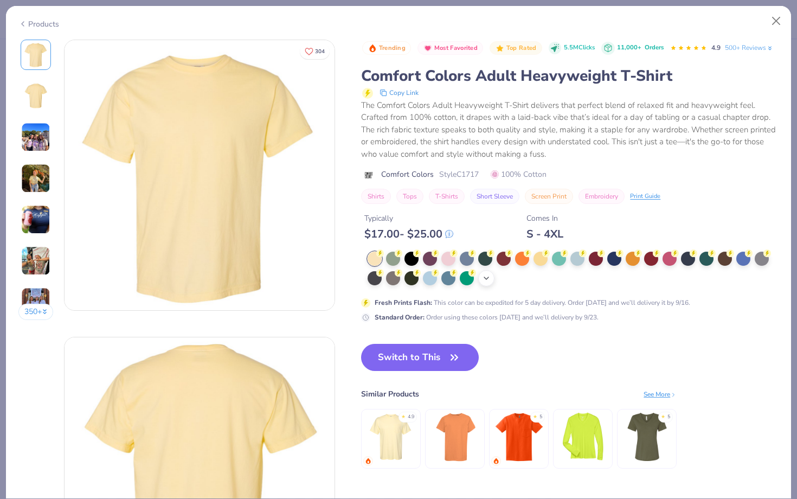
click at [484, 280] on icon at bounding box center [486, 278] width 9 height 9
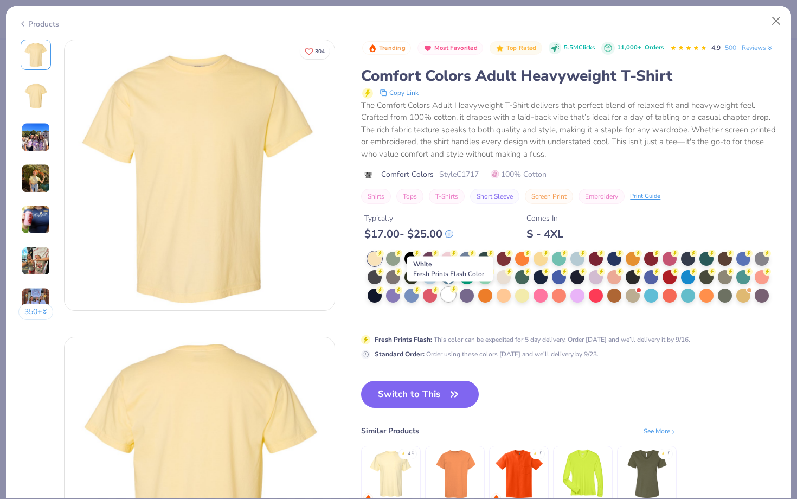
click at [452, 297] on div at bounding box center [448, 294] width 14 height 14
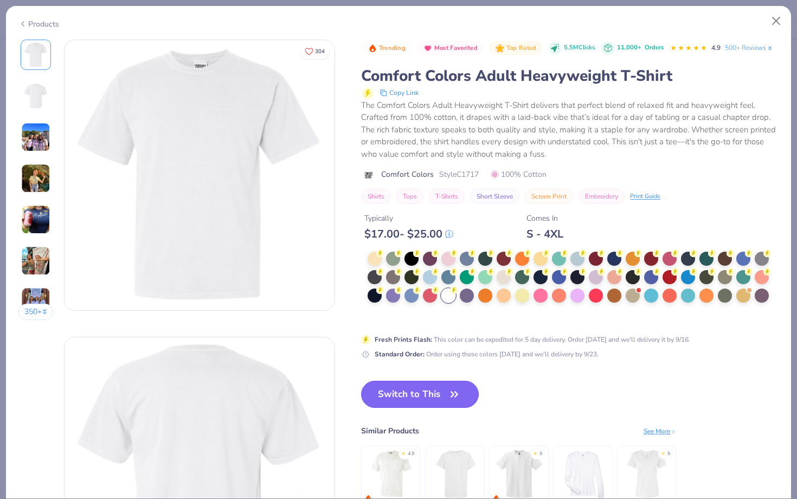
click at [426, 396] on button "Switch to This" at bounding box center [420, 394] width 118 height 27
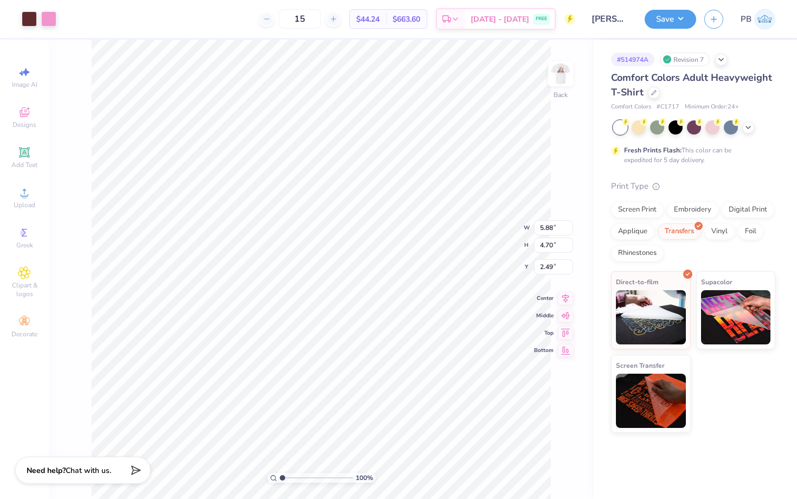
type input "3.00"
click at [560, 85] on img at bounding box center [560, 73] width 43 height 43
type input "3.00"
click at [666, 24] on button "Save" at bounding box center [671, 17] width 52 height 19
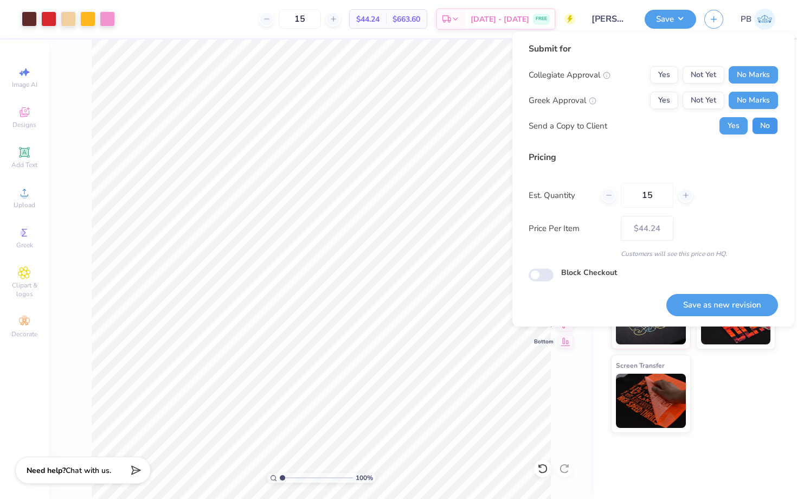
click at [767, 119] on button "No" at bounding box center [765, 125] width 26 height 17
click at [668, 99] on button "Yes" at bounding box center [664, 100] width 28 height 17
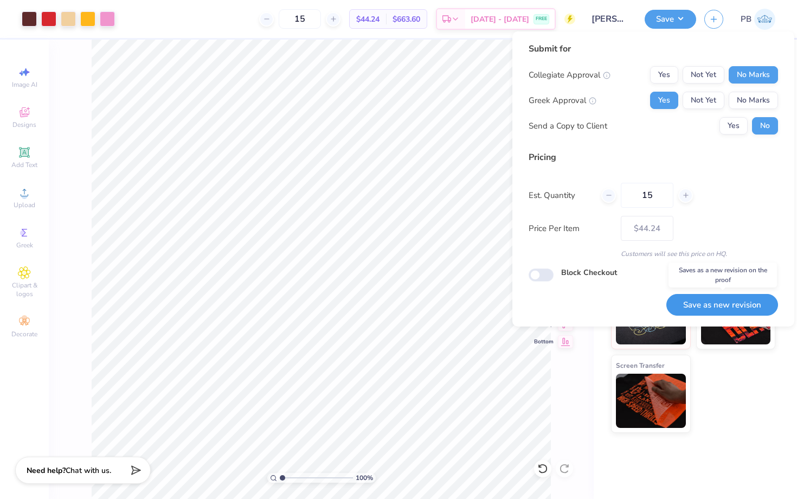
click at [708, 297] on button "Save as new revision" at bounding box center [722, 305] width 112 height 22
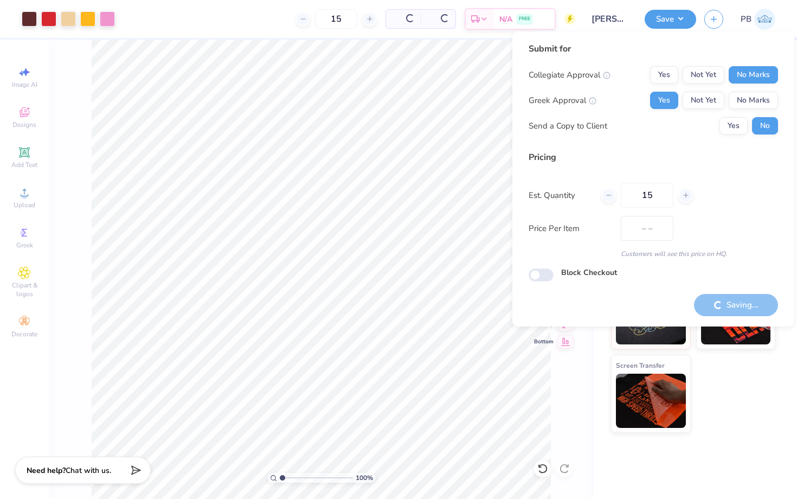
type input "$44.24"
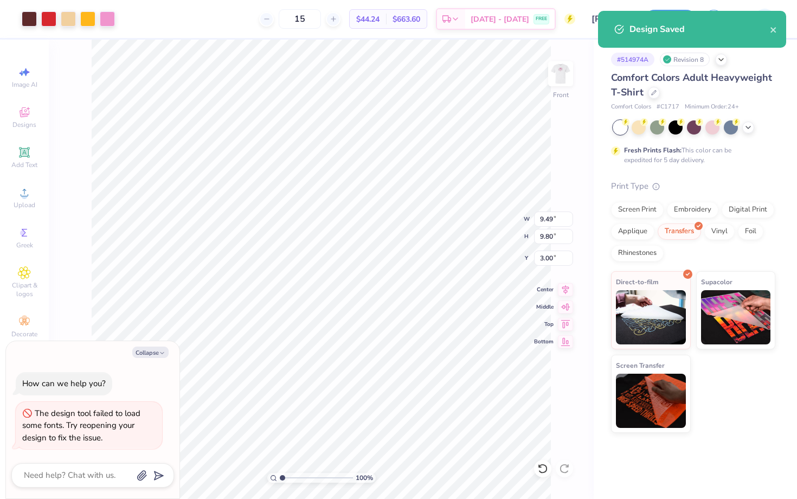
type textarea "x"
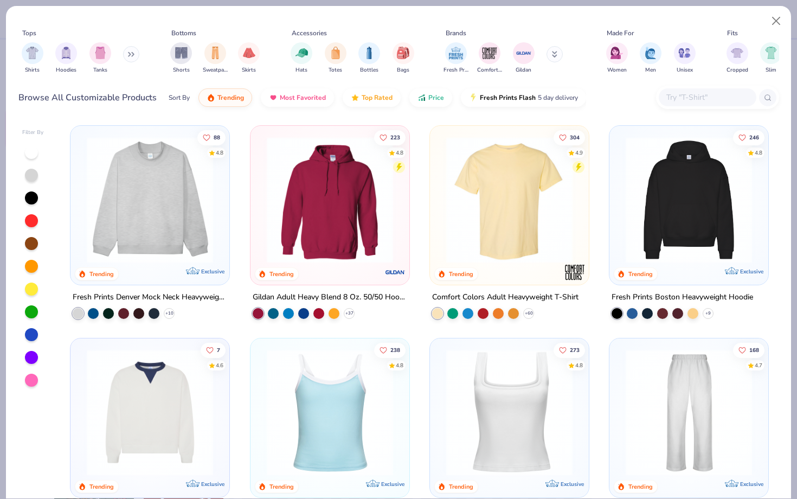
click at [668, 85] on div "Browse All Customizable Products Sort By Trending Most Favorited Top Rated Pric…" at bounding box center [398, 97] width 761 height 30
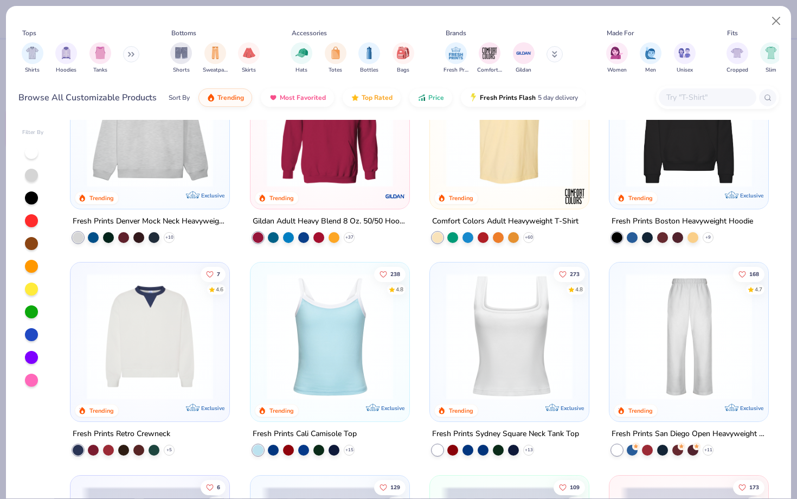
scroll to position [378, 0]
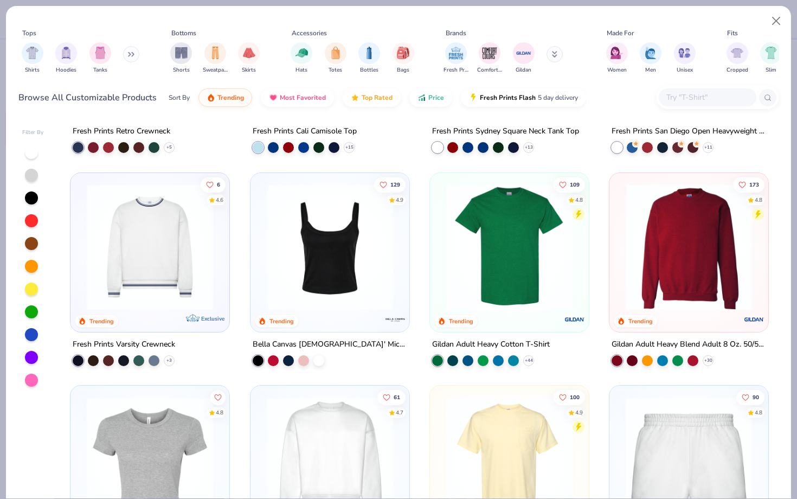
click at [501, 277] on img at bounding box center [509, 246] width 137 height 126
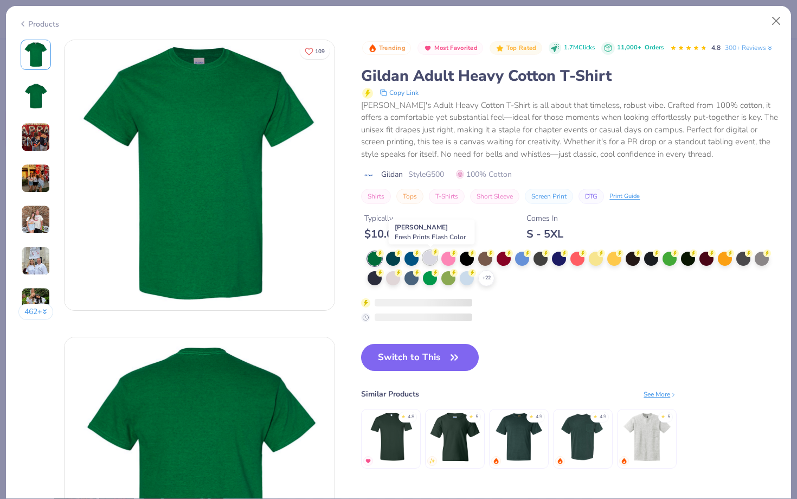
click at [430, 256] on div at bounding box center [430, 257] width 14 height 14
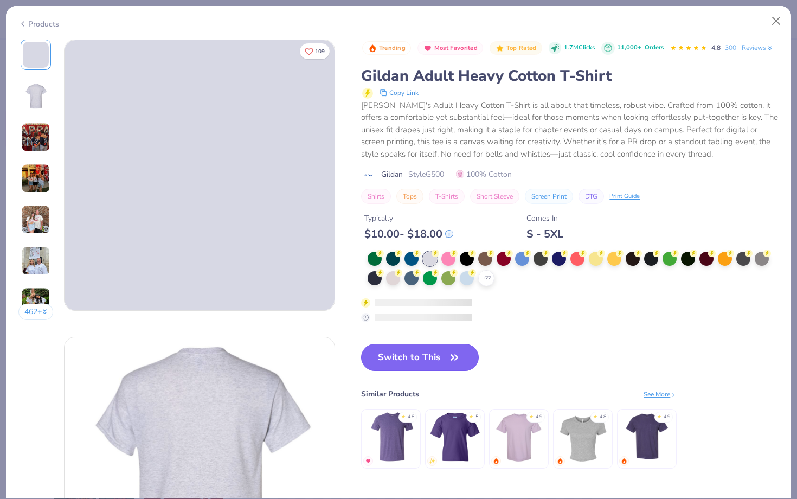
click at [428, 363] on button "Switch to This" at bounding box center [420, 357] width 118 height 27
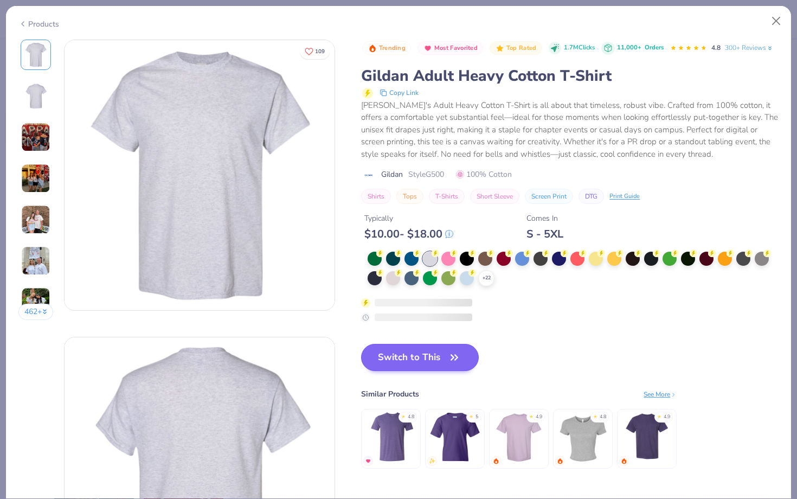
click at [428, 363] on button "Switch to This" at bounding box center [420, 357] width 118 height 27
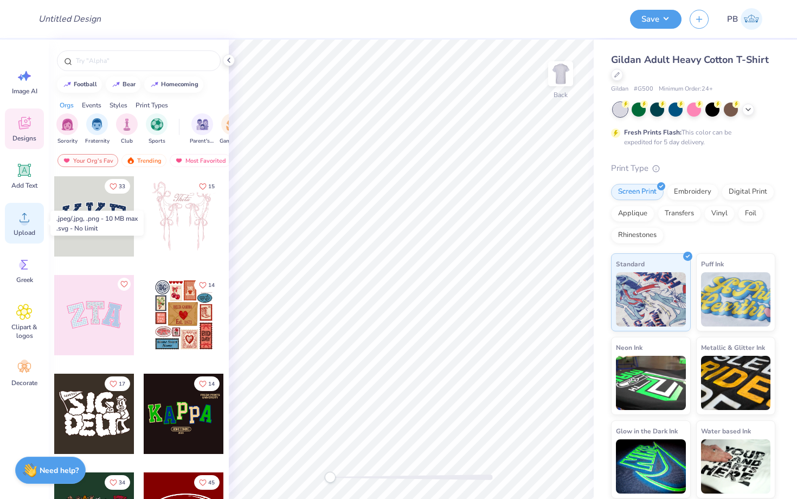
click at [20, 224] on icon at bounding box center [24, 217] width 16 height 16
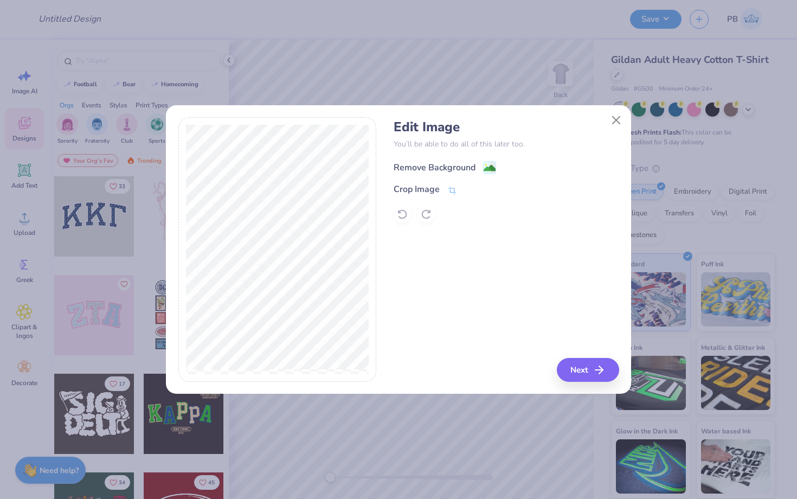
click at [490, 165] on image at bounding box center [490, 168] width 12 height 12
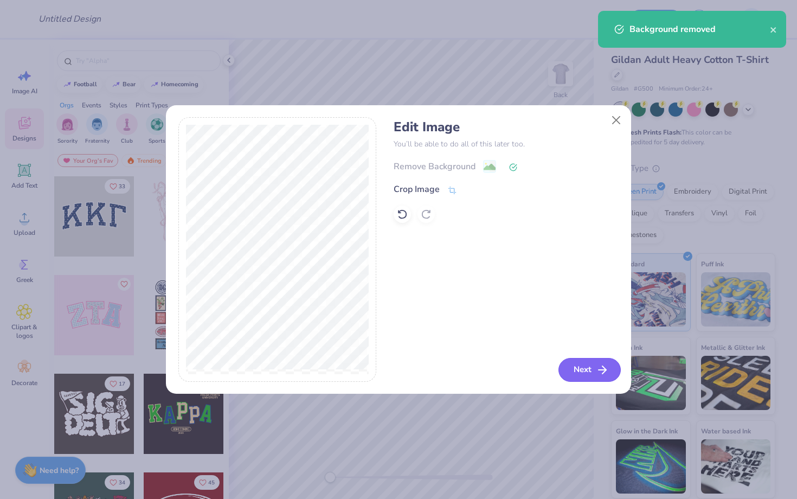
click at [588, 371] on button "Next" at bounding box center [589, 370] width 62 height 24
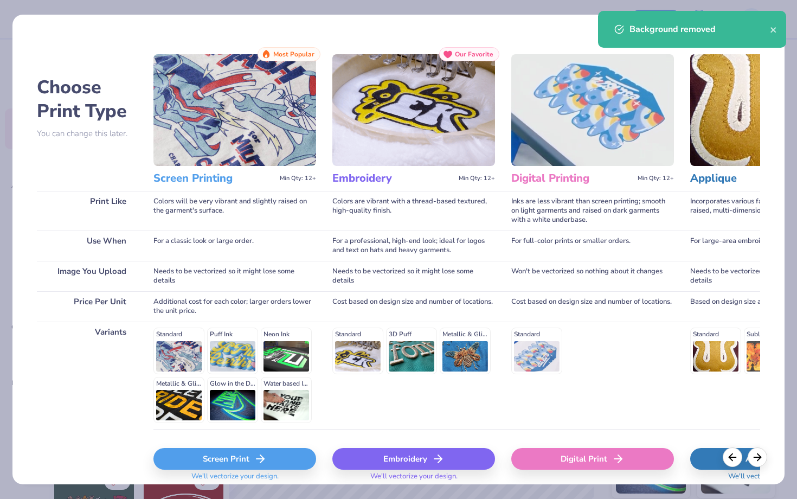
click at [257, 455] on icon at bounding box center [260, 458] width 13 height 13
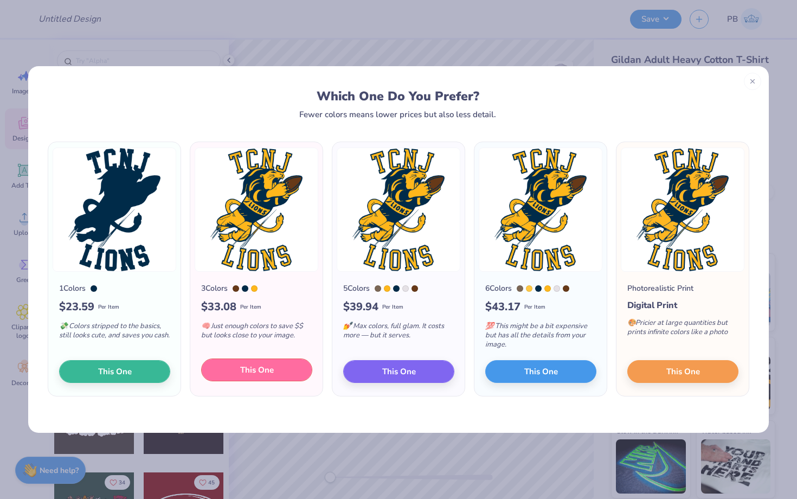
click at [220, 376] on button "This One" at bounding box center [256, 369] width 111 height 23
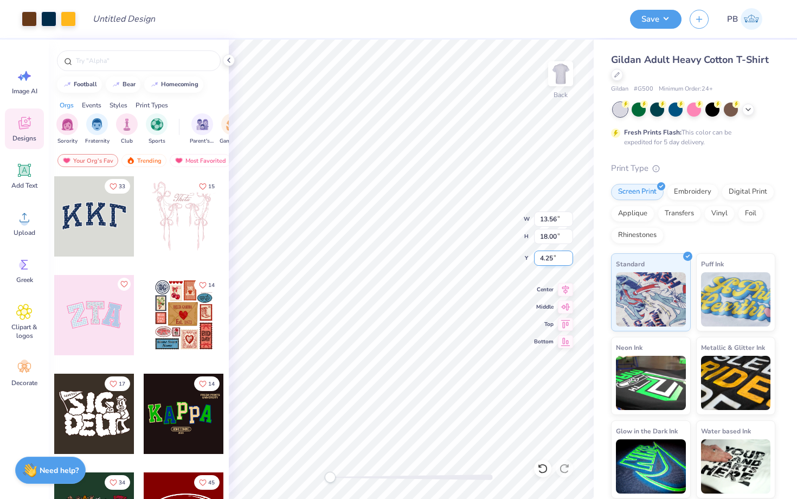
click at [543, 255] on input "4.25" at bounding box center [553, 257] width 39 height 15
type input "3"
click at [648, 25] on button "Save" at bounding box center [656, 17] width 52 height 19
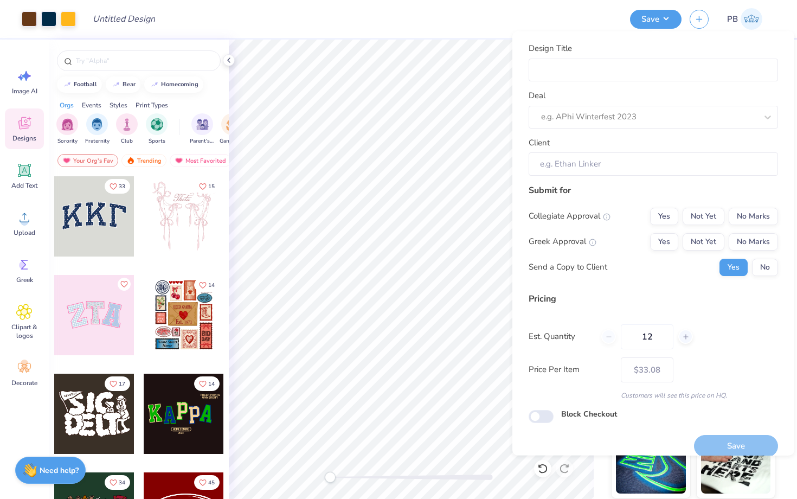
click at [582, 104] on div "Deal e.g. APhi Winterfest 2023" at bounding box center [653, 108] width 249 height 39
click at [582, 117] on div at bounding box center [649, 117] width 216 height 15
paste input "TCNJ Fundraiser [MEDICAL_DATA]"
click at [590, 149] on div "TCNJ Fundraiser [MEDICAL_DATA]" at bounding box center [653, 146] width 241 height 18
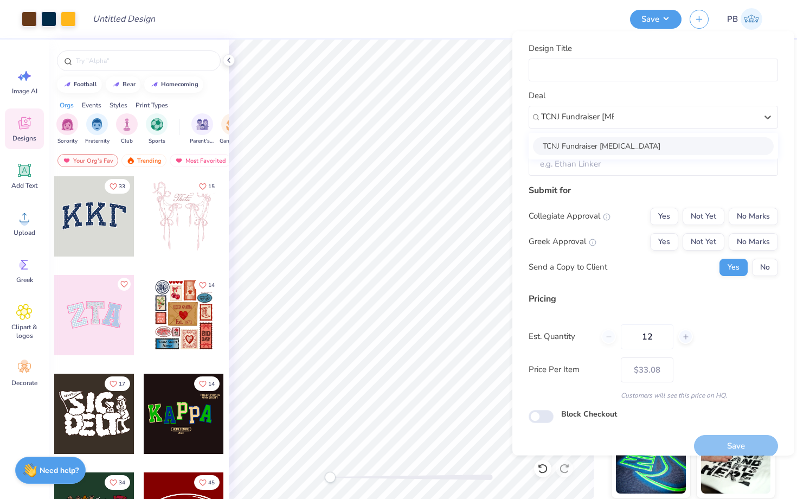
type input "TCNJ Fundraiser [MEDICAL_DATA]"
type input "[PERSON_NAME]"
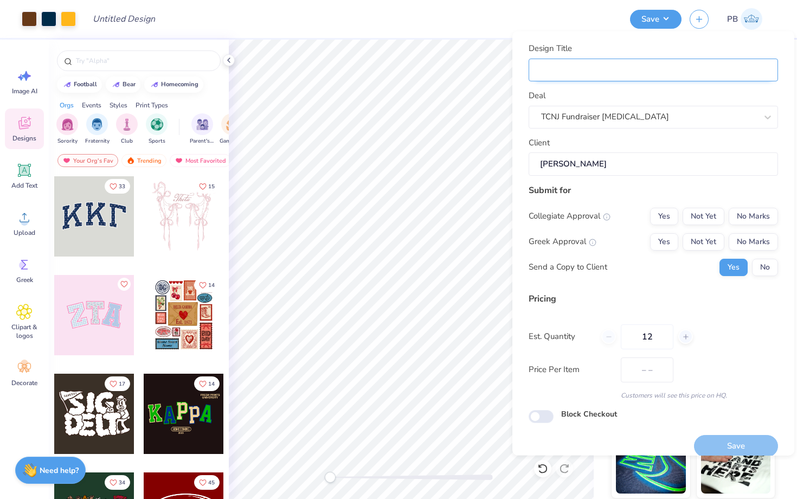
click at [573, 79] on input "Design Title" at bounding box center [653, 69] width 249 height 23
type input "$33.08"
type input "M"
type input "Me"
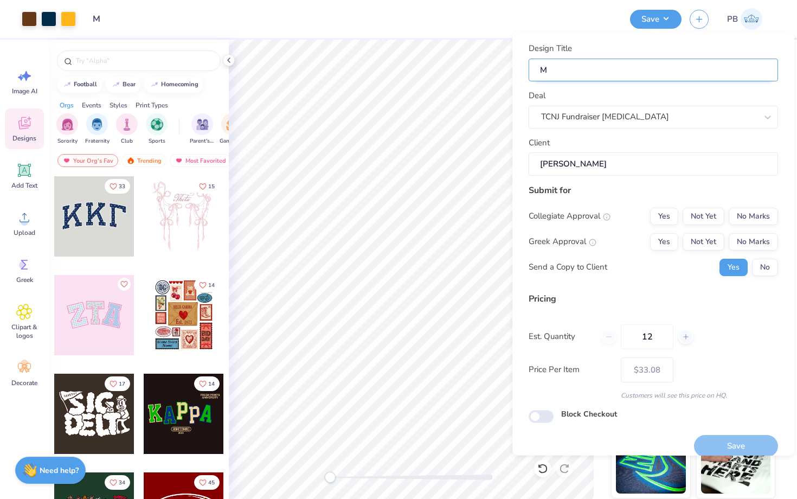
type input "Me"
type input "Mer"
type input "Merc"
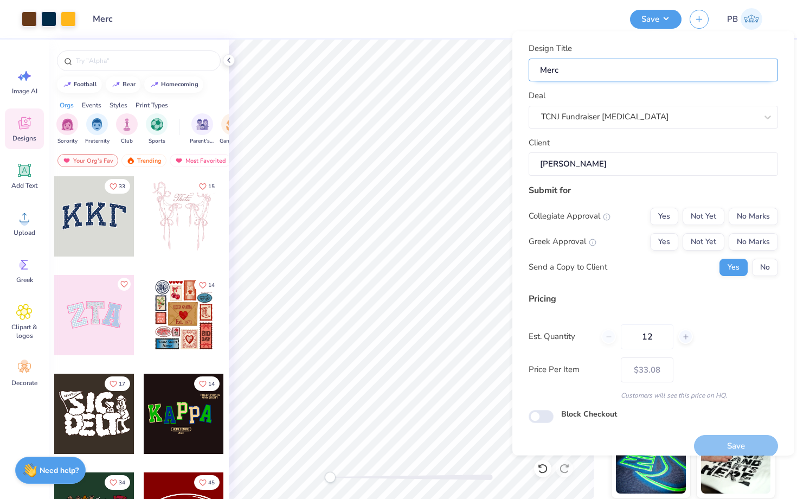
type input "Merch"
type input "Merch f"
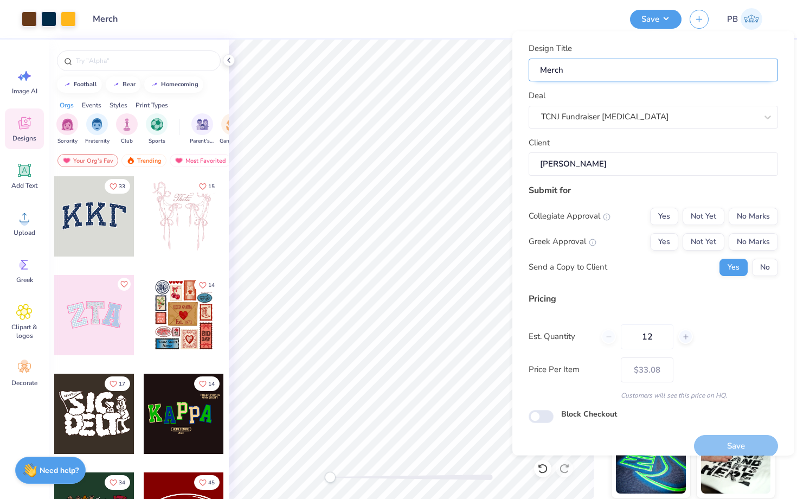
type input "Merch f"
type input "Merch fo"
type input "Merch for"
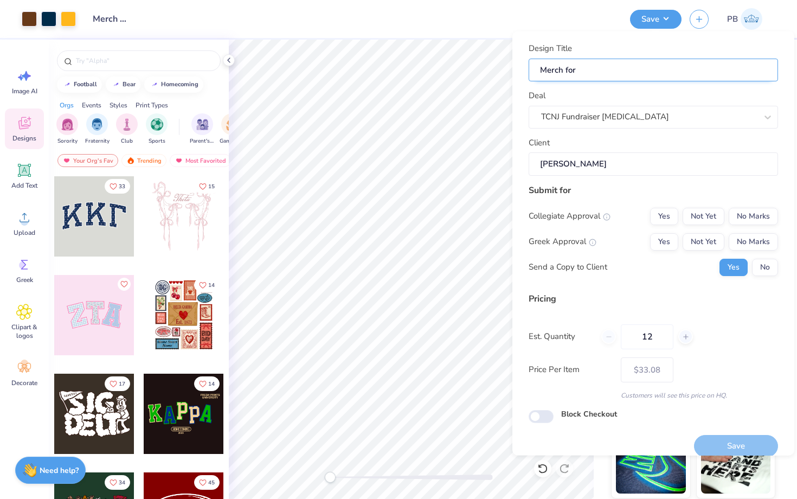
type input "Merch for"
paste input "TCNJ Fundraiser [MEDICAL_DATA]"
type input "Merch for TCNJ Fundraiser [MEDICAL_DATA]"
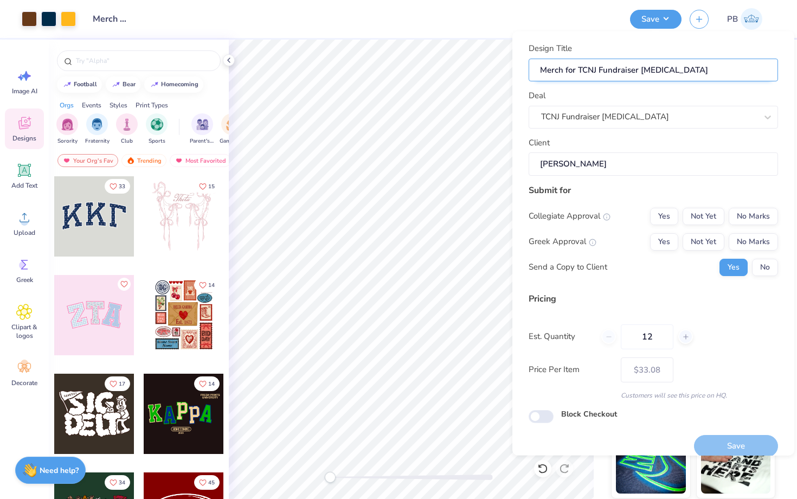
drag, startPoint x: 601, startPoint y: 69, endPoint x: 674, endPoint y: 69, distance: 73.7
click at [674, 69] on input "Merch for TCNJ Fundraiser [MEDICAL_DATA]" at bounding box center [653, 69] width 249 height 23
type input "Merch for TCNJ F"
type input "Merch for TCNJ"
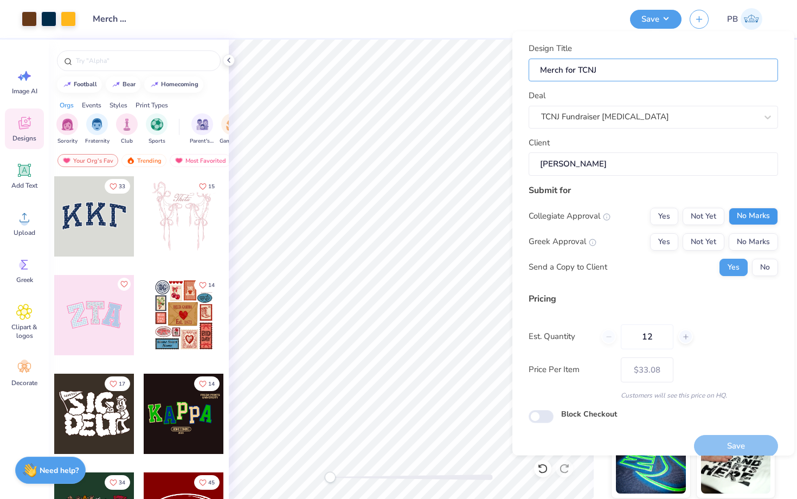
type input "Merch for TCNJ"
click at [739, 222] on button "No Marks" at bounding box center [753, 215] width 49 height 17
click at [753, 243] on button "No Marks" at bounding box center [753, 241] width 49 height 17
click at [763, 272] on button "No" at bounding box center [765, 266] width 26 height 17
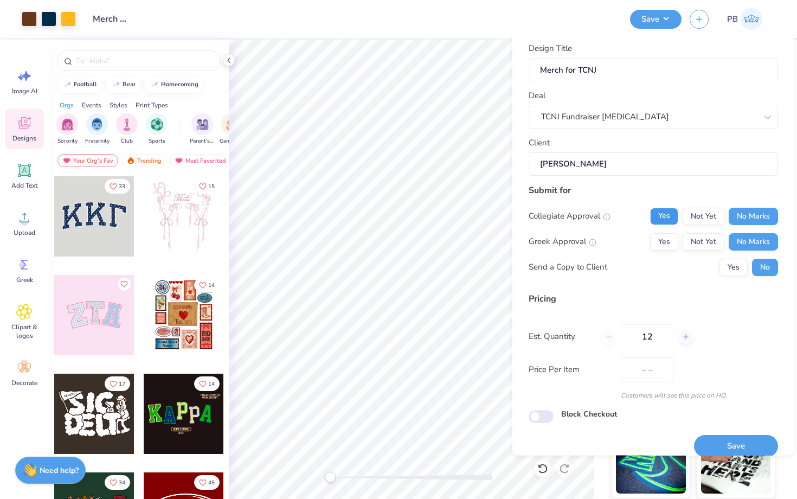
click at [668, 217] on button "Yes" at bounding box center [664, 215] width 28 height 17
click at [731, 443] on button "Save" at bounding box center [736, 446] width 84 height 22
type input "– –"
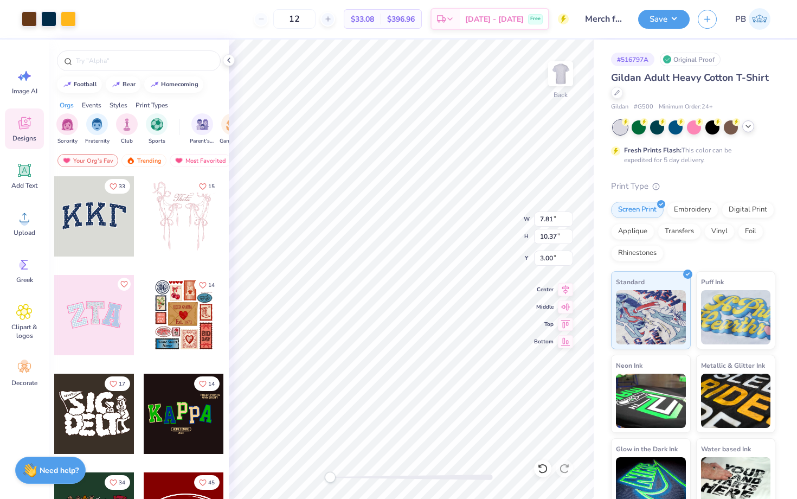
click at [745, 128] on icon at bounding box center [748, 126] width 9 height 9
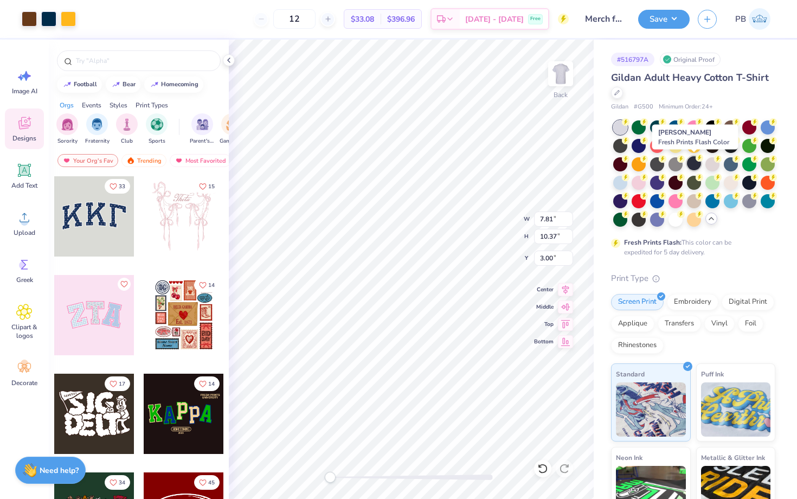
click at [693, 164] on div at bounding box center [694, 163] width 14 height 14
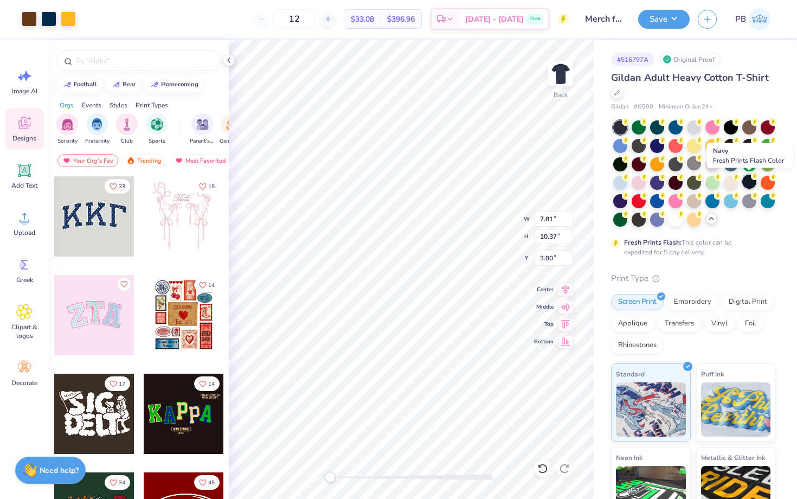
click at [756, 182] on div at bounding box center [749, 182] width 14 height 14
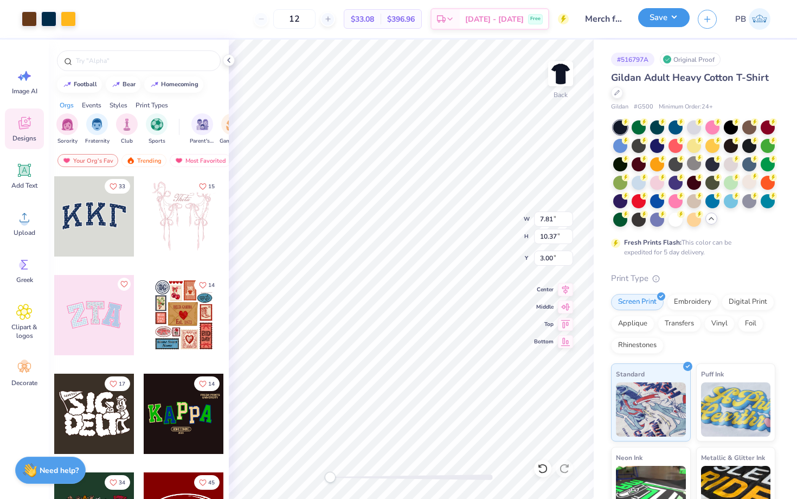
click at [655, 21] on button "Save" at bounding box center [664, 17] width 52 height 19
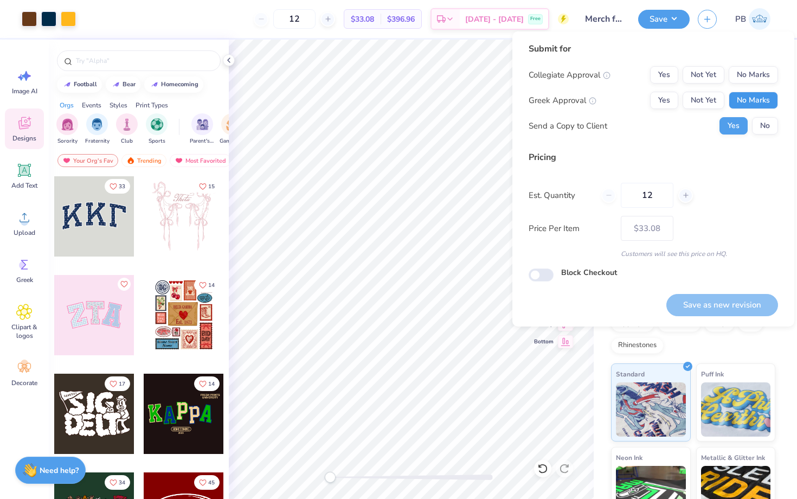
click at [746, 94] on button "No Marks" at bounding box center [753, 100] width 49 height 17
click at [746, 79] on button "No Marks" at bounding box center [753, 74] width 49 height 17
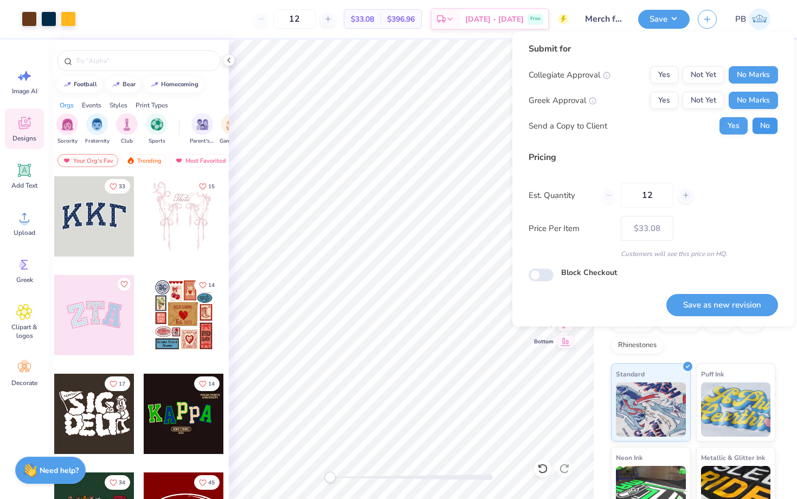
click at [762, 126] on button "No" at bounding box center [765, 125] width 26 height 17
click at [711, 298] on button "Save as new revision" at bounding box center [722, 305] width 112 height 22
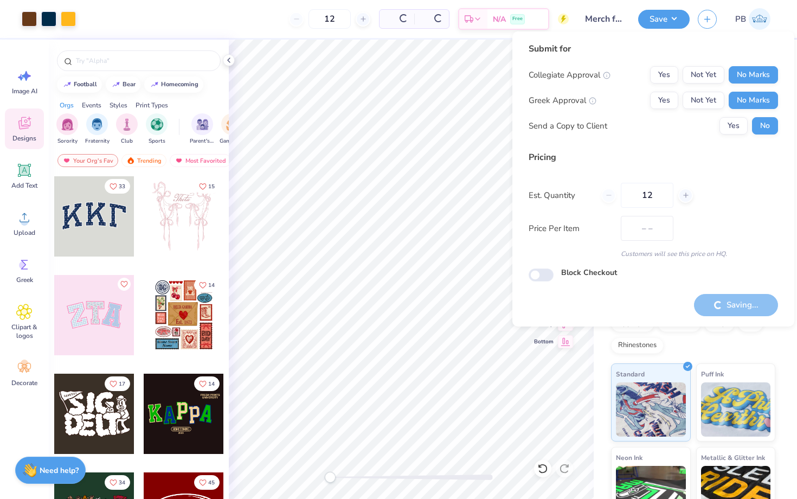
type input "$33.08"
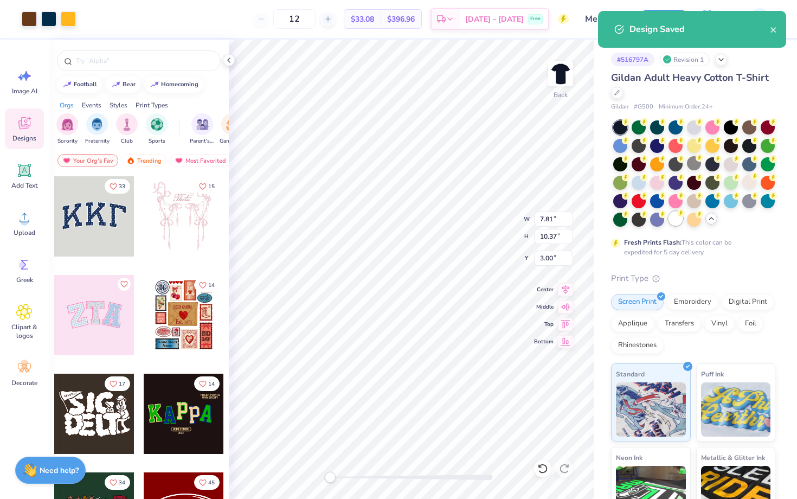
click at [677, 223] on div at bounding box center [675, 218] width 14 height 14
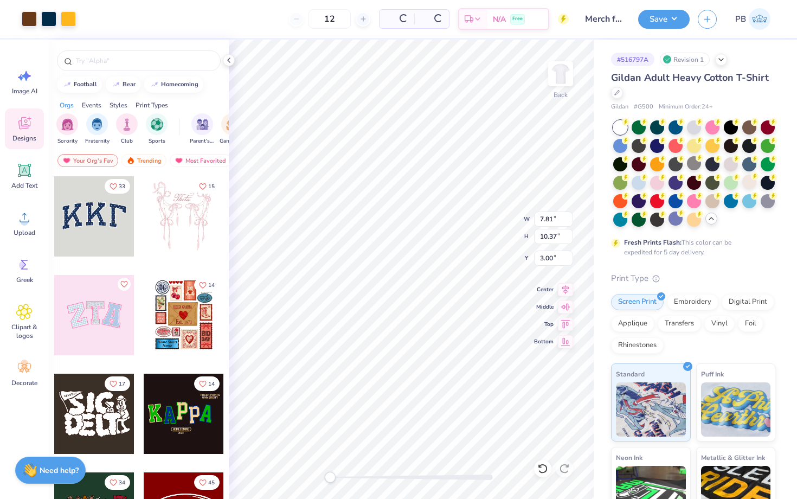
click at [655, 24] on div "Art colors 12 Per Item Total Est. Delivery N/A Free Design Title Merch for TCNJ…" at bounding box center [398, 249] width 797 height 499
click at [652, 25] on button "Save" at bounding box center [664, 17] width 52 height 19
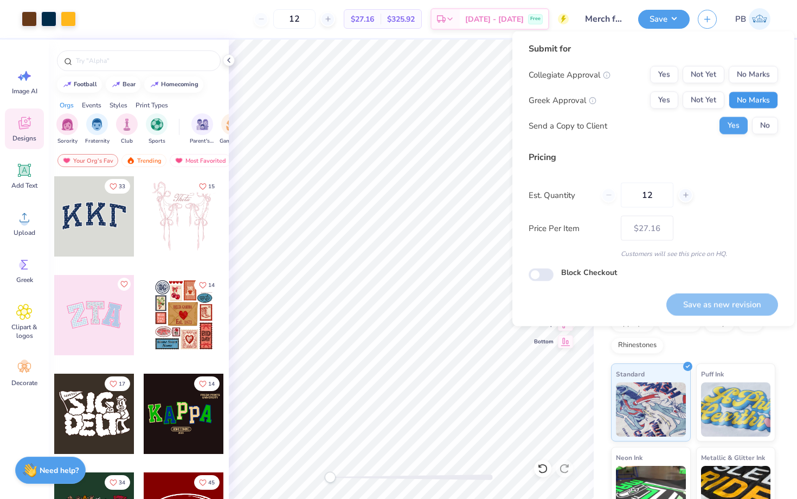
click at [731, 99] on button "No Marks" at bounding box center [753, 100] width 49 height 17
click at [742, 69] on button "No Marks" at bounding box center [753, 74] width 49 height 17
click at [761, 125] on button "No" at bounding box center [765, 125] width 26 height 17
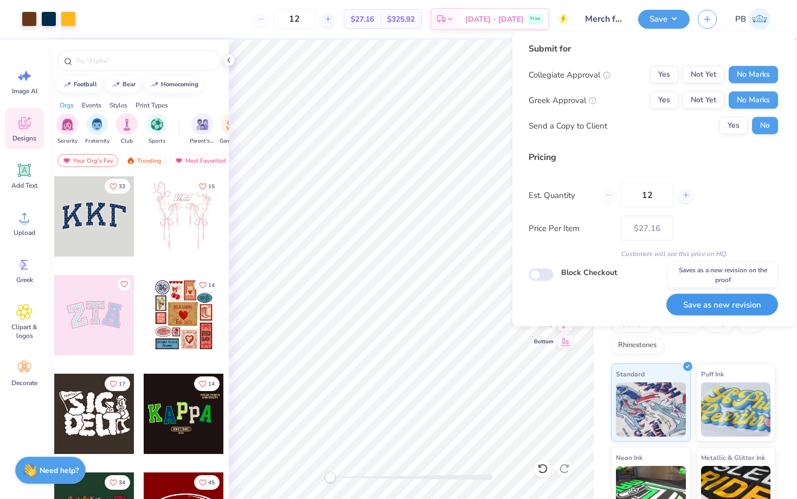
click at [713, 302] on button "Save as new revision" at bounding box center [722, 304] width 112 height 22
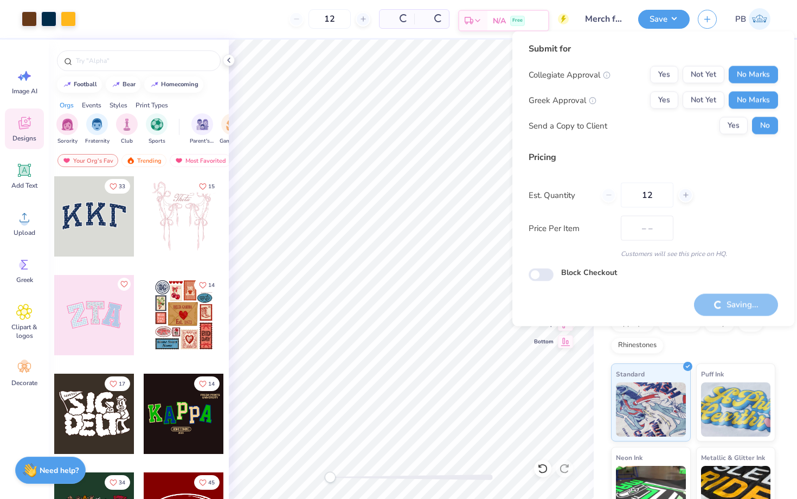
type input "$27.16"
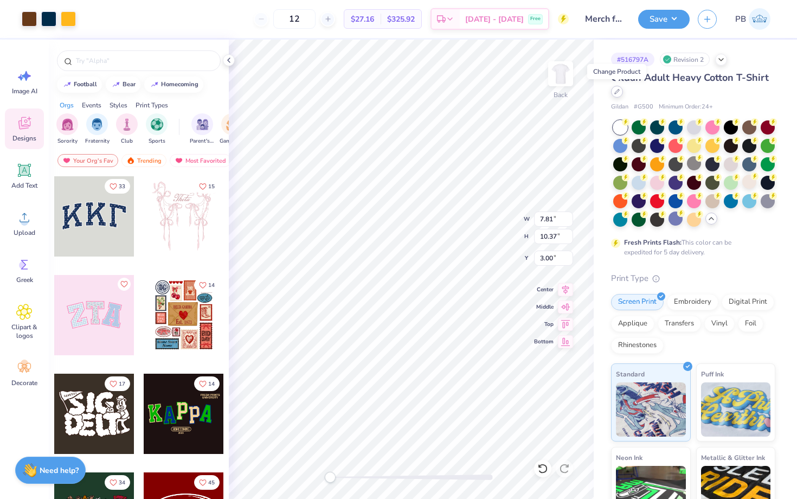
click at [618, 91] on icon at bounding box center [617, 91] width 4 height 4
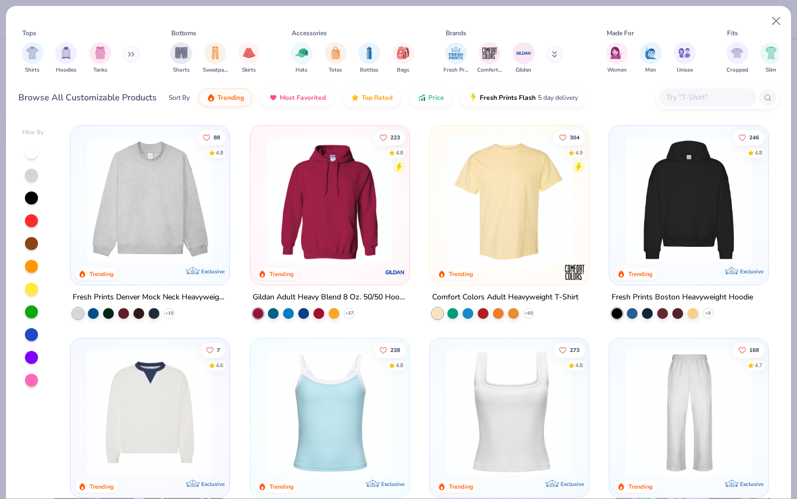
click at [736, 106] on div at bounding box center [717, 97] width 123 height 23
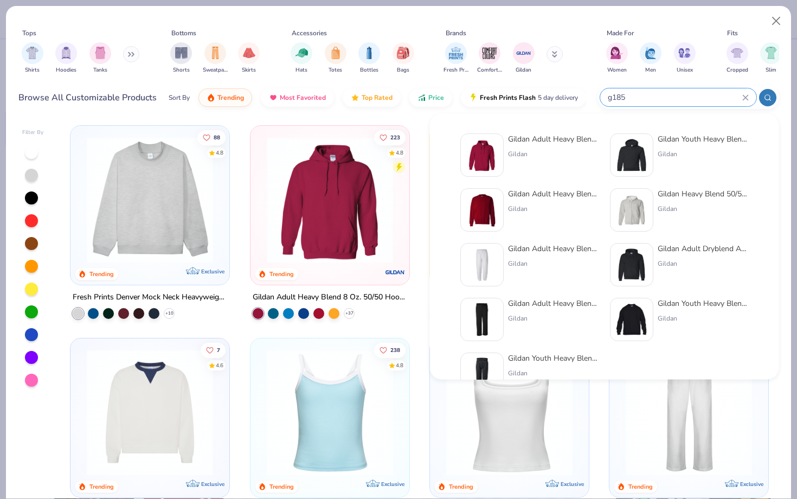
type input "g185"
click at [481, 143] on img at bounding box center [482, 155] width 34 height 34
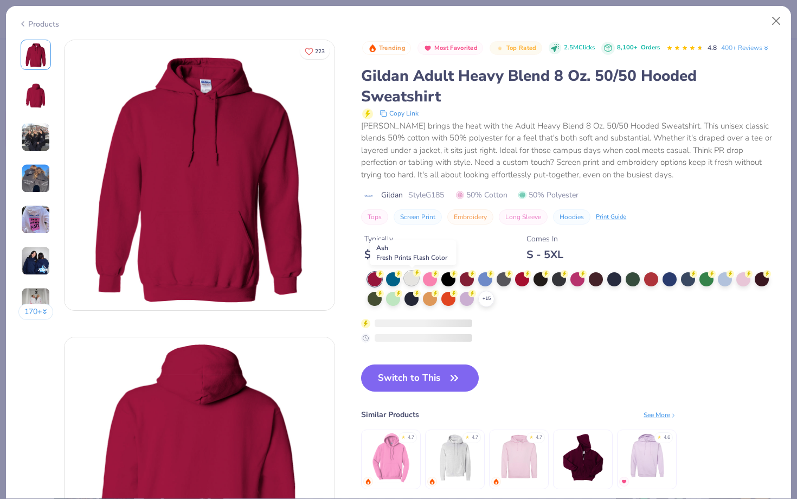
click at [408, 275] on div at bounding box center [411, 278] width 14 height 14
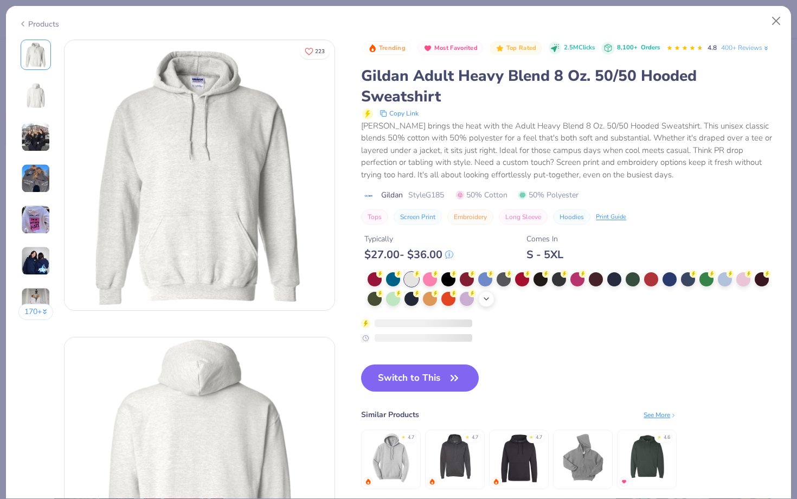
click at [486, 300] on polyline at bounding box center [486, 299] width 4 height 2
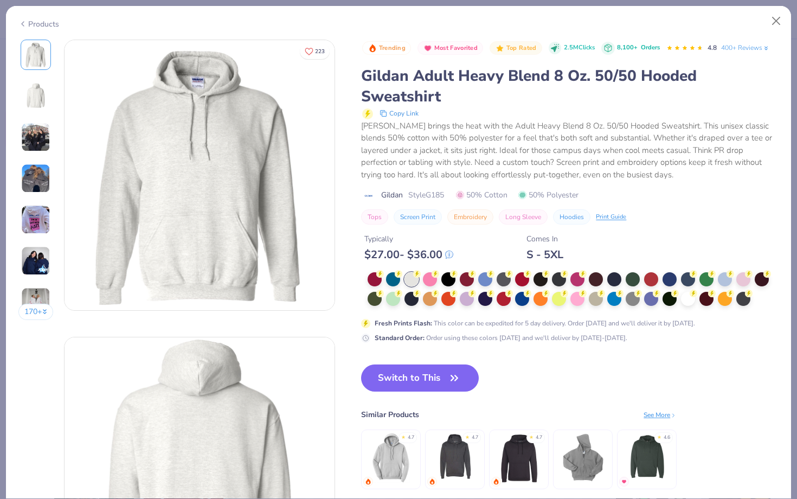
drag, startPoint x: 424, startPoint y: 388, endPoint x: 465, endPoint y: 255, distance: 138.9
click at [465, 255] on div "Trending Most Favorited Top Rated 2.5M Clicks 8,100+ Orders 4.8 400+ Reviews Gi…" at bounding box center [569, 276] width 417 height 472
click at [421, 383] on button "Switch to This" at bounding box center [420, 377] width 118 height 27
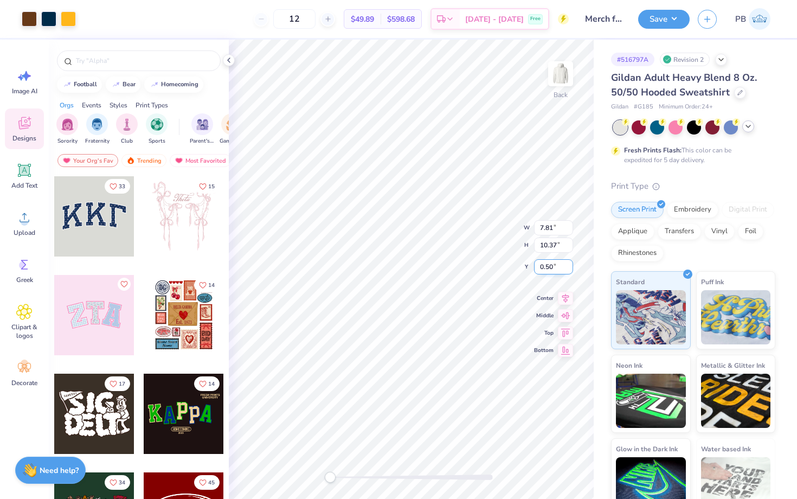
click at [550, 265] on input "0.50" at bounding box center [553, 266] width 39 height 15
type input "3"
click at [665, 25] on button "Save" at bounding box center [664, 17] width 52 height 19
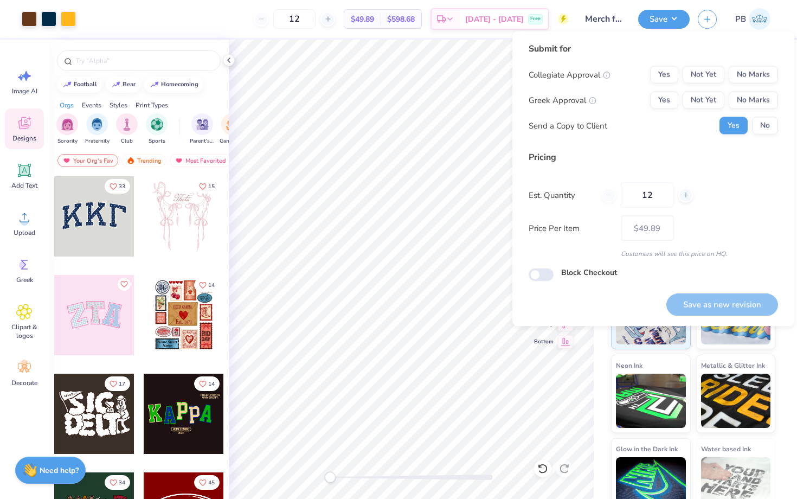
click at [745, 83] on div "Collegiate Approval Yes Not Yet No Marks Greek Approval Yes Not Yet No Marks Se…" at bounding box center [653, 100] width 249 height 68
click at [744, 79] on button "No Marks" at bounding box center [753, 74] width 49 height 17
click at [756, 101] on button "No Marks" at bounding box center [753, 100] width 49 height 17
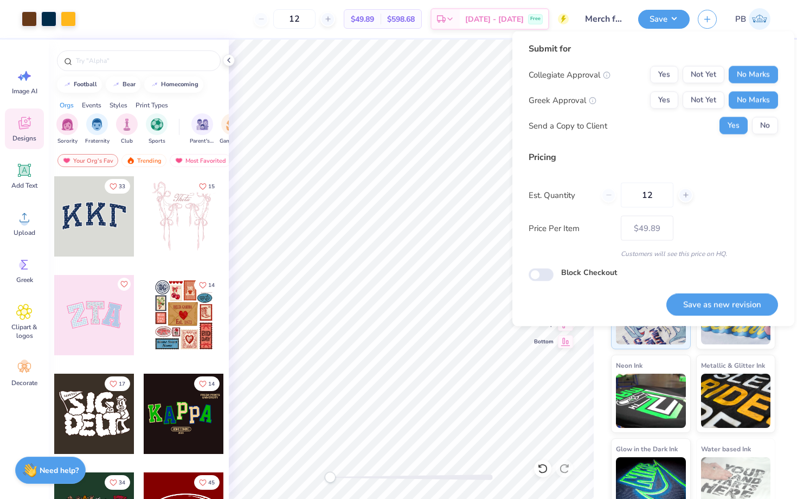
click at [756, 115] on div "Collegiate Approval Yes Not Yet No Marks Greek Approval Yes Not Yet No Marks Se…" at bounding box center [653, 100] width 249 height 68
click at [757, 131] on button "No" at bounding box center [765, 125] width 26 height 17
click at [693, 295] on button "Save as new revision" at bounding box center [722, 304] width 112 height 22
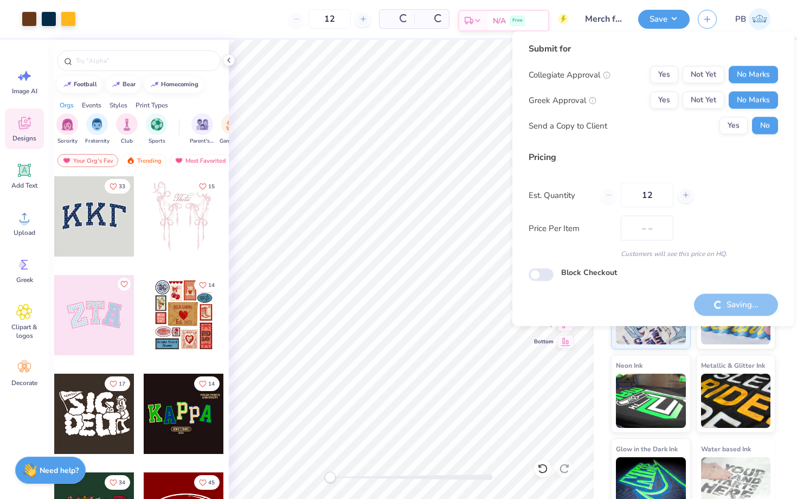
type input "$49.89"
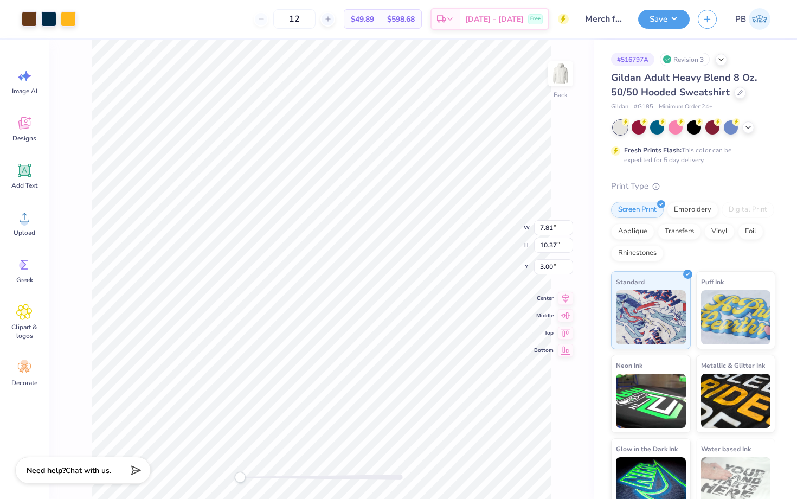
click at [741, 122] on div at bounding box center [694, 127] width 162 height 14
click at [743, 123] on div at bounding box center [748, 126] width 12 height 12
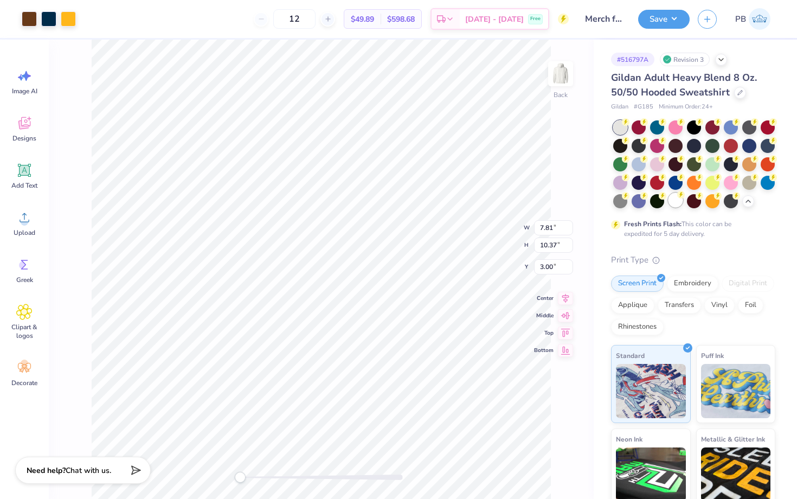
click at [673, 204] on div at bounding box center [675, 200] width 14 height 14
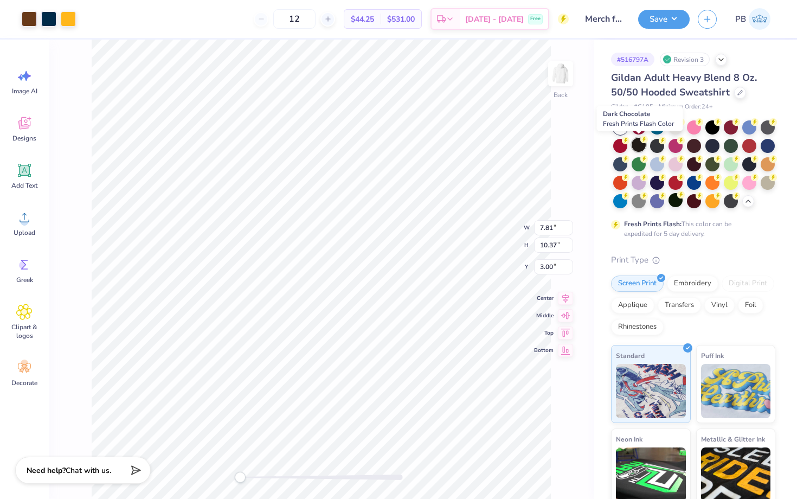
click at [642, 143] on div at bounding box center [639, 145] width 14 height 14
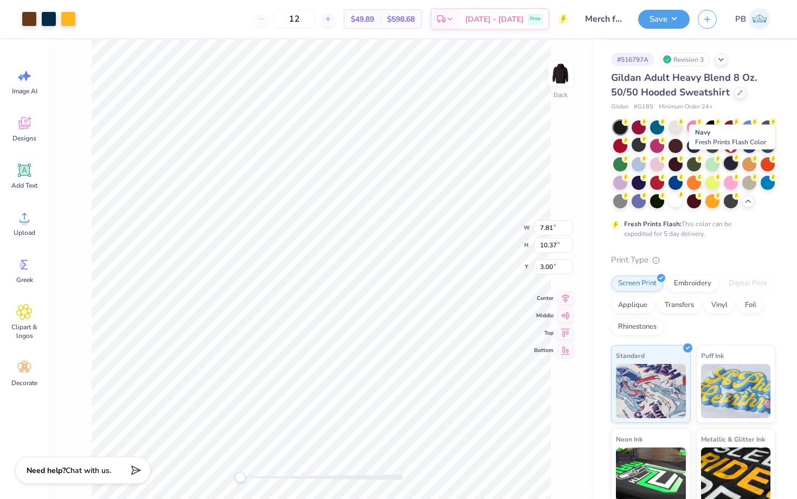
click at [729, 162] on div at bounding box center [731, 163] width 14 height 14
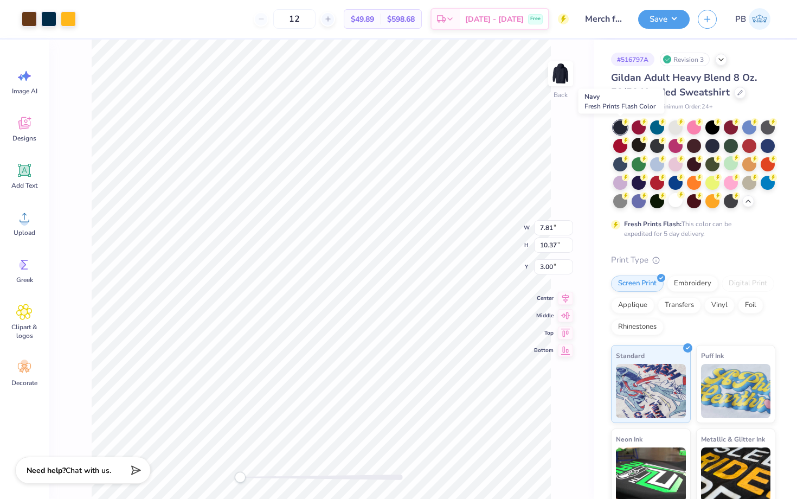
click at [622, 127] on div at bounding box center [620, 127] width 14 height 14
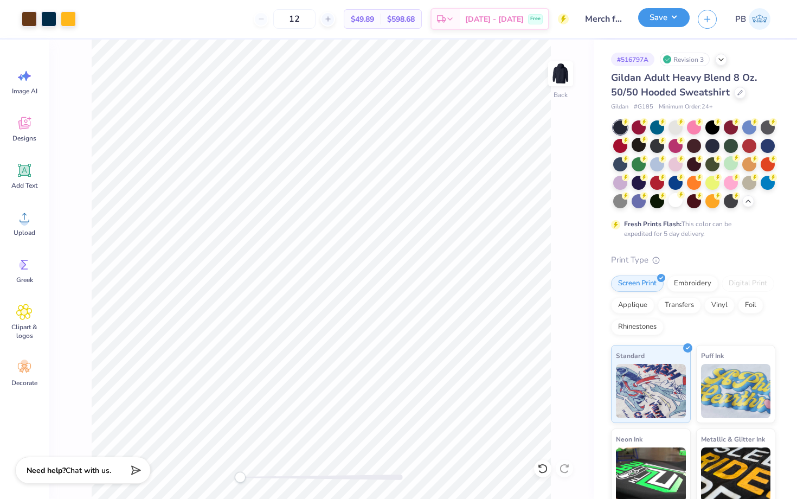
click at [653, 18] on button "Save" at bounding box center [664, 17] width 52 height 19
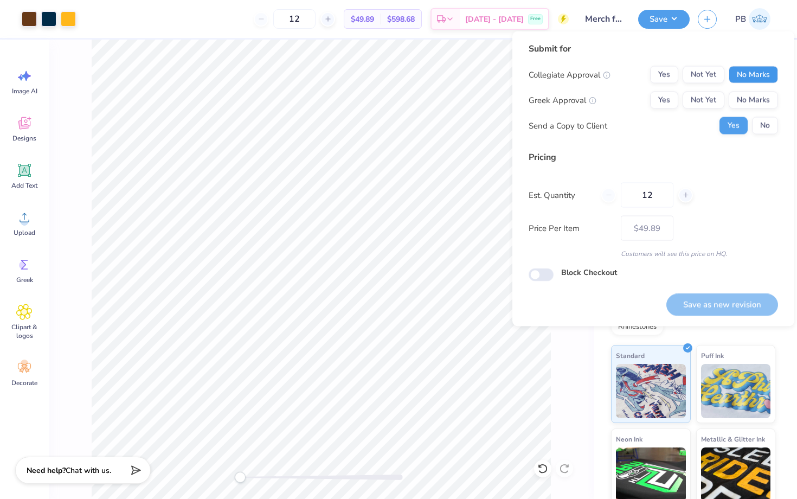
click at [769, 80] on button "No Marks" at bounding box center [753, 74] width 49 height 17
click at [760, 89] on div "Collegiate Approval Yes Not Yet No Marks Greek Approval Yes Not Yet No Marks Se…" at bounding box center [653, 100] width 249 height 68
click at [761, 101] on button "No Marks" at bounding box center [753, 100] width 49 height 17
click at [762, 131] on button "No" at bounding box center [765, 125] width 26 height 17
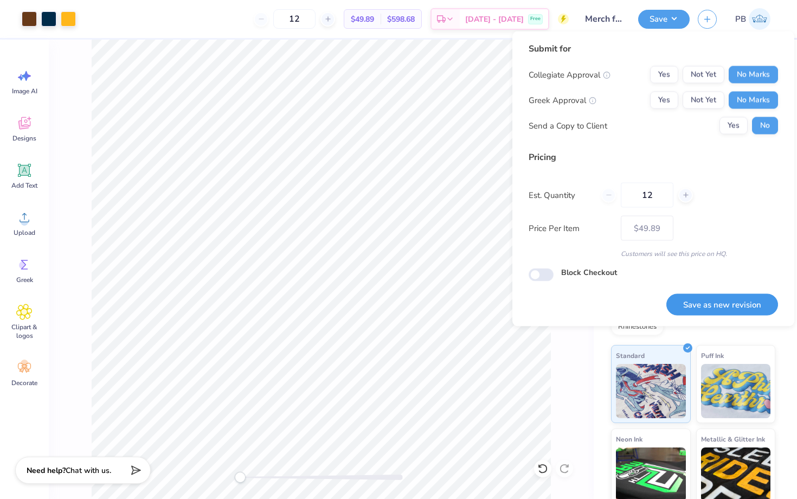
click at [681, 310] on button "Save as new revision" at bounding box center [722, 304] width 112 height 22
type input "$49.89"
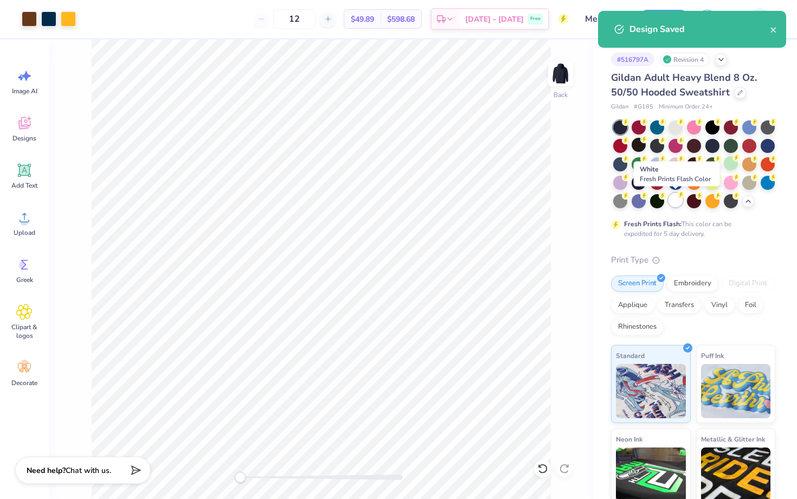
click at [675, 205] on div at bounding box center [675, 200] width 14 height 14
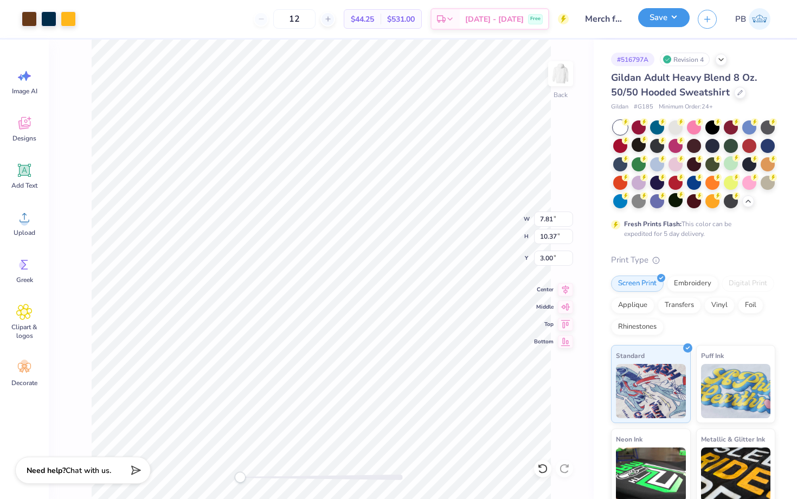
click at [644, 15] on button "Save" at bounding box center [664, 17] width 52 height 19
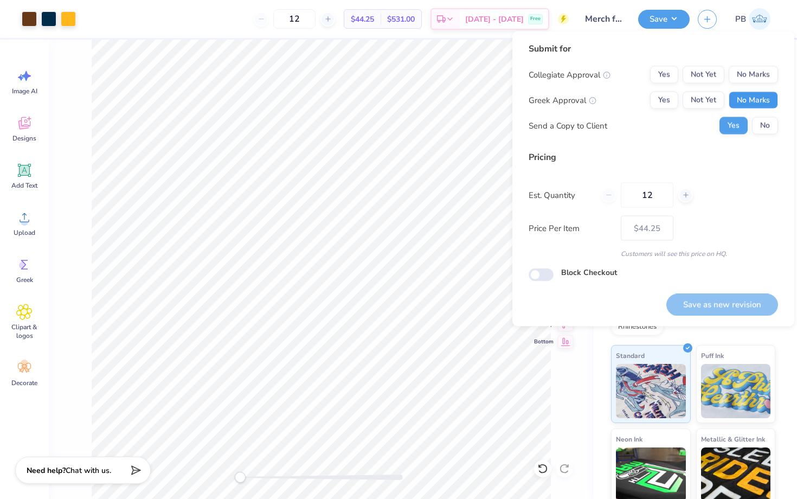
click at [770, 97] on button "No Marks" at bounding box center [753, 100] width 49 height 17
click at [767, 83] on div "Collegiate Approval Yes Not Yet No Marks Greek Approval Yes Not Yet No Marks Se…" at bounding box center [653, 100] width 249 height 68
click at [767, 75] on button "No Marks" at bounding box center [753, 74] width 49 height 17
click at [766, 125] on button "No" at bounding box center [765, 125] width 26 height 17
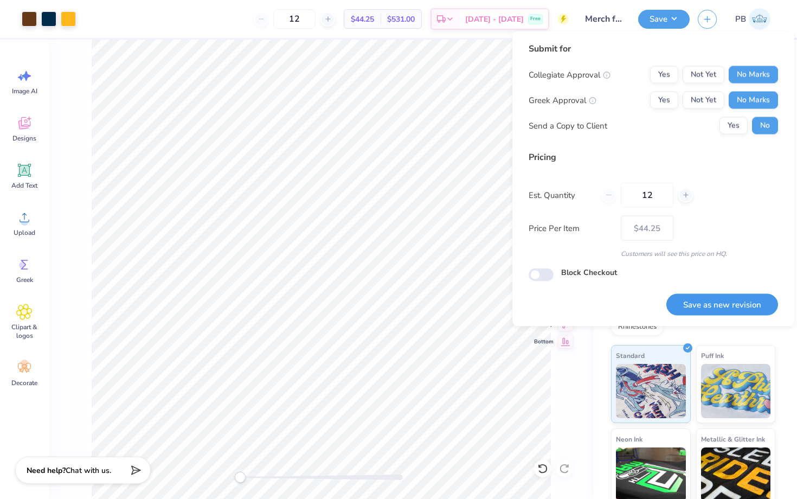
click at [678, 299] on button "Save as new revision" at bounding box center [722, 304] width 112 height 22
type input "$44.25"
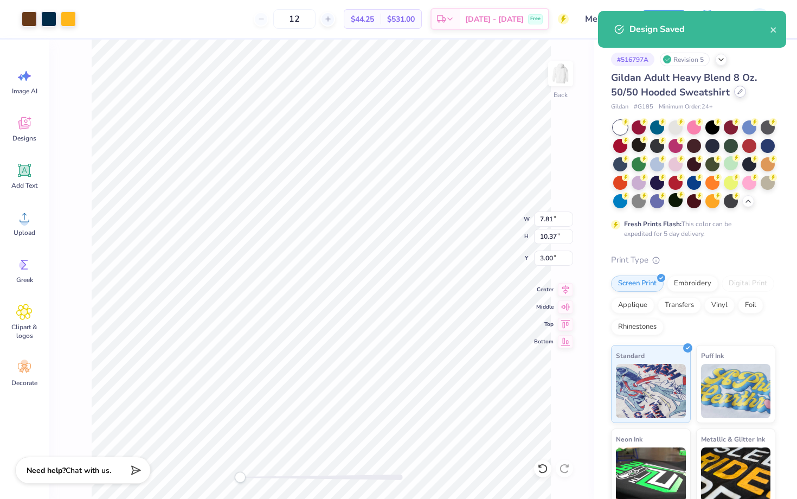
click at [741, 88] on div at bounding box center [740, 92] width 12 height 12
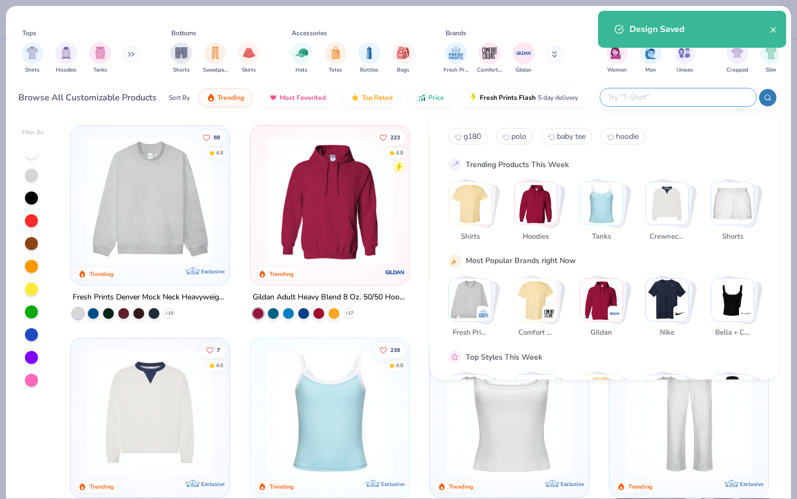
click at [717, 98] on input "text" at bounding box center [678, 97] width 142 height 12
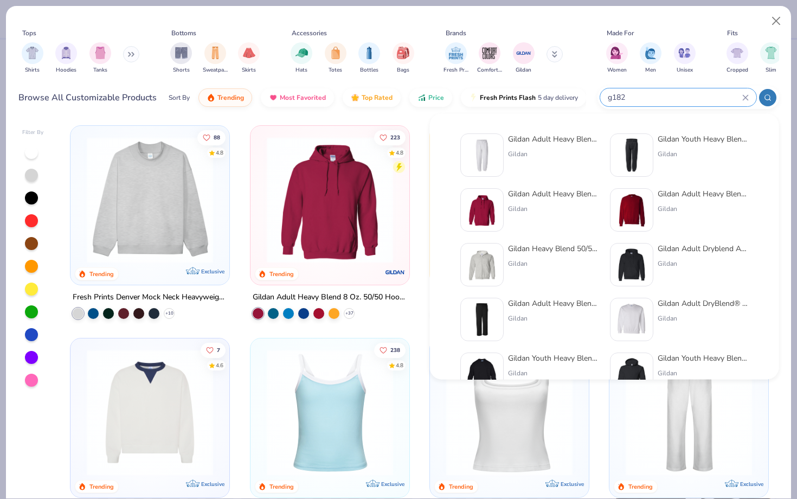
type input "g182"
click at [484, 142] on img at bounding box center [482, 155] width 34 height 34
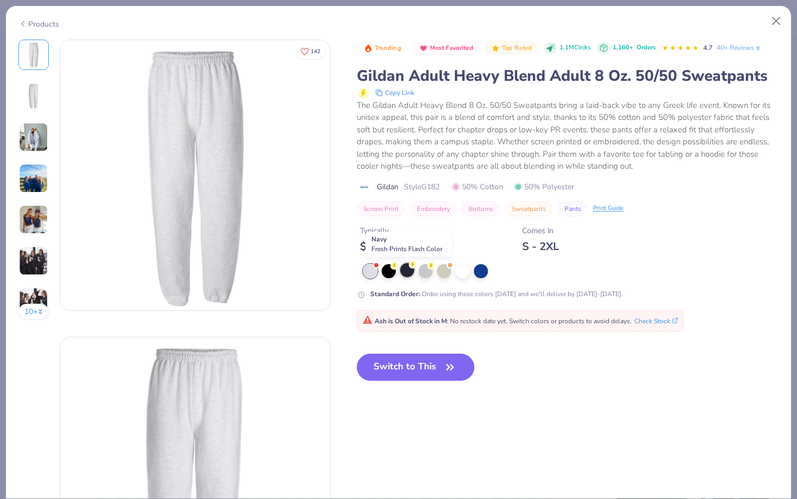
click at [407, 271] on div at bounding box center [407, 270] width 14 height 14
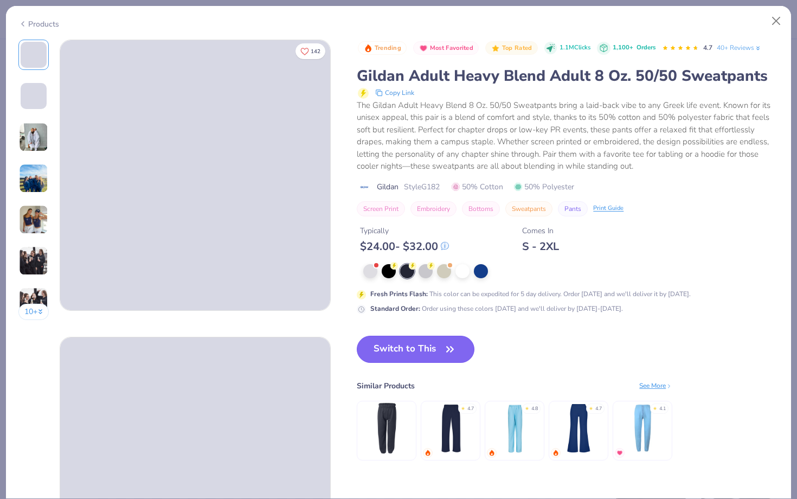
click at [411, 351] on button "Switch to This" at bounding box center [416, 349] width 118 height 27
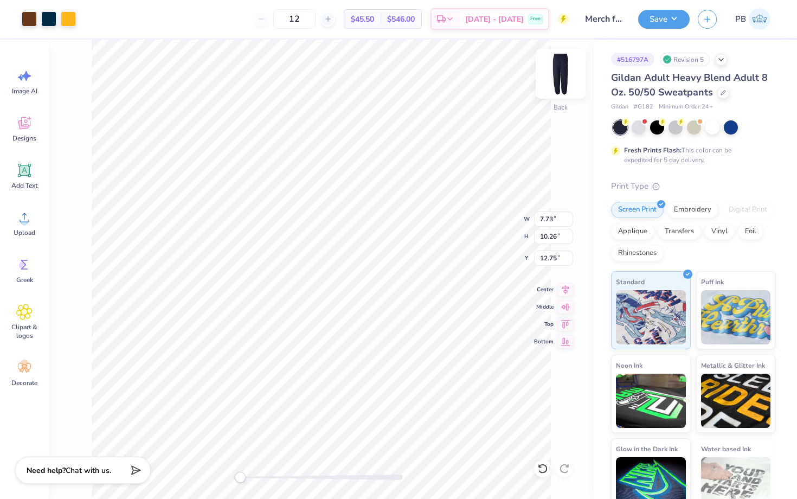
click at [562, 72] on img at bounding box center [560, 73] width 43 height 43
click at [562, 73] on img at bounding box center [560, 73] width 43 height 43
click at [570, 69] on img at bounding box center [560, 73] width 43 height 43
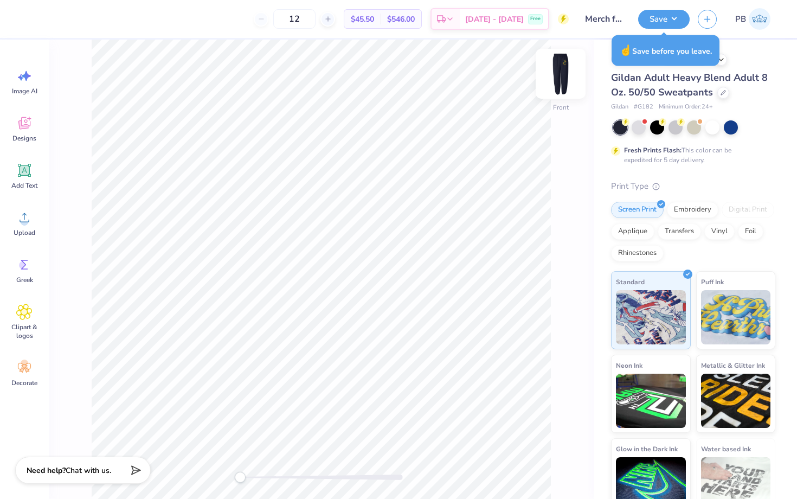
click at [570, 69] on img at bounding box center [560, 73] width 43 height 43
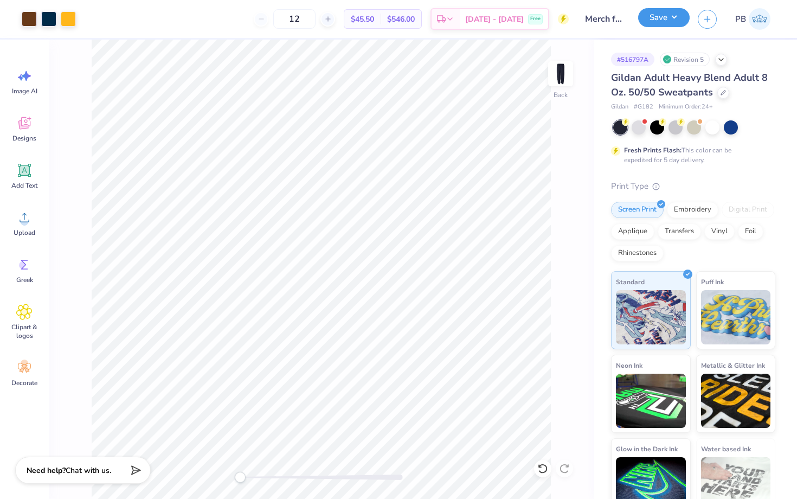
click at [644, 24] on button "Save" at bounding box center [664, 17] width 52 height 19
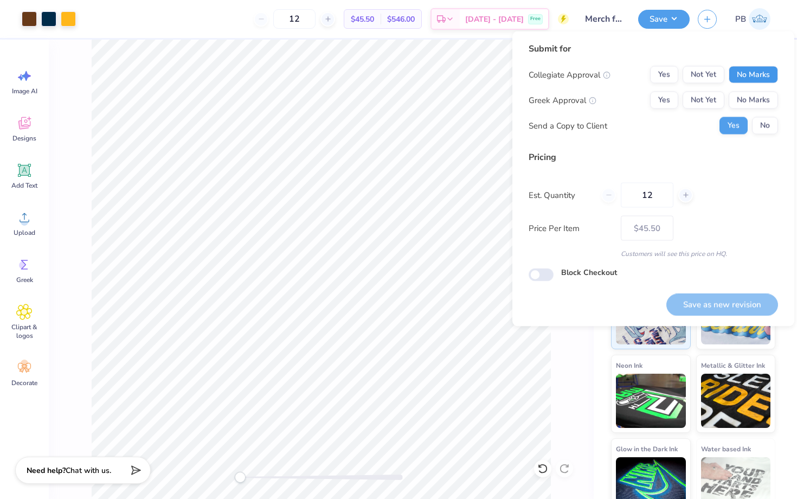
click at [747, 78] on button "No Marks" at bounding box center [753, 74] width 49 height 17
click at [749, 107] on button "No Marks" at bounding box center [753, 100] width 49 height 17
click at [767, 132] on button "No" at bounding box center [765, 125] width 26 height 17
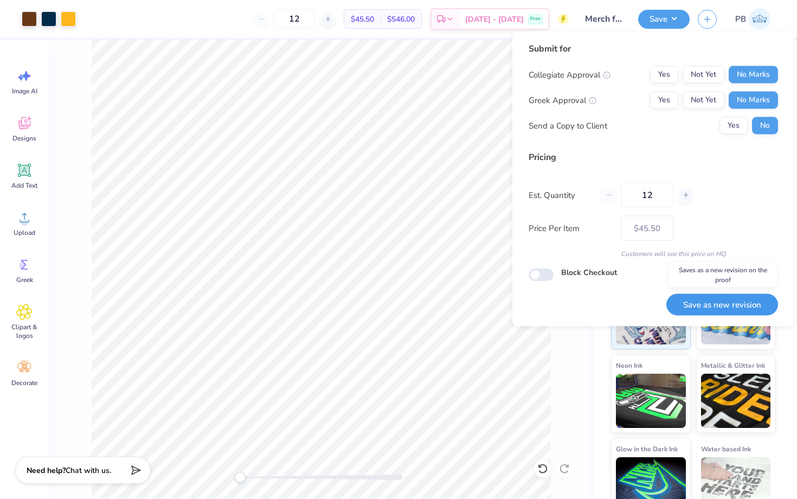
click at [711, 298] on button "Save as new revision" at bounding box center [722, 304] width 112 height 22
type input "$45.50"
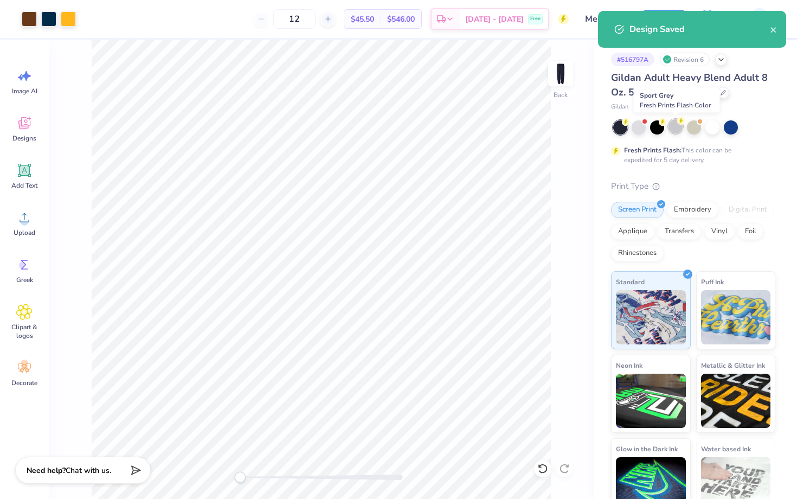
click at [674, 126] on div at bounding box center [675, 126] width 14 height 14
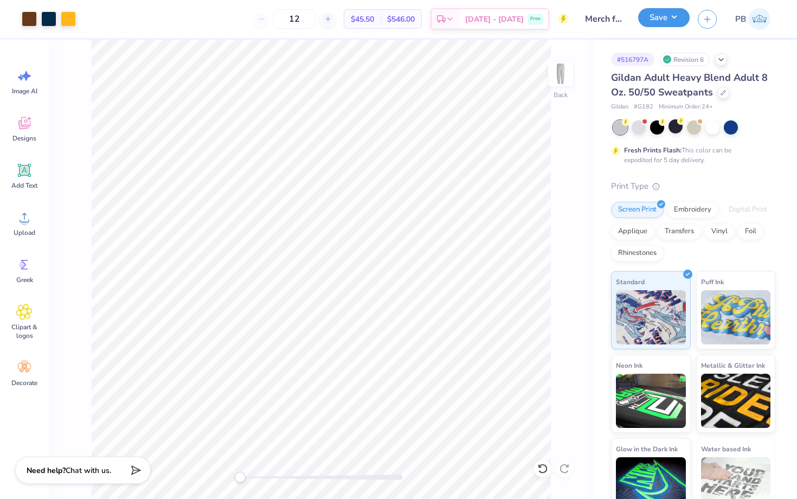
click at [663, 11] on button "Save" at bounding box center [664, 17] width 52 height 19
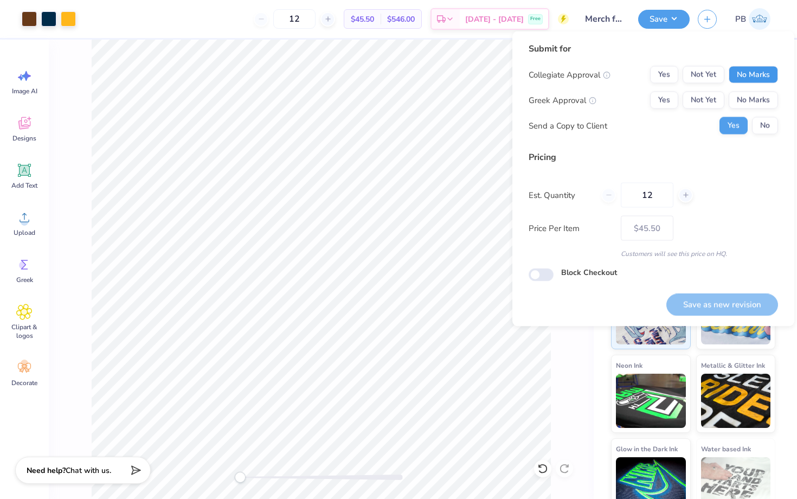
click at [756, 70] on button "No Marks" at bounding box center [753, 74] width 49 height 17
click at [756, 105] on button "No Marks" at bounding box center [753, 100] width 49 height 17
click at [761, 120] on button "No" at bounding box center [765, 125] width 26 height 17
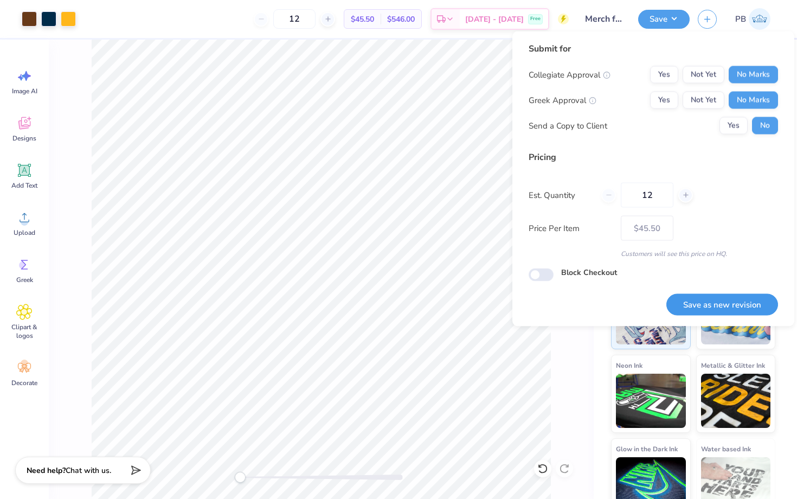
click at [705, 305] on button "Save as new revision" at bounding box center [722, 304] width 112 height 22
type input "$45.50"
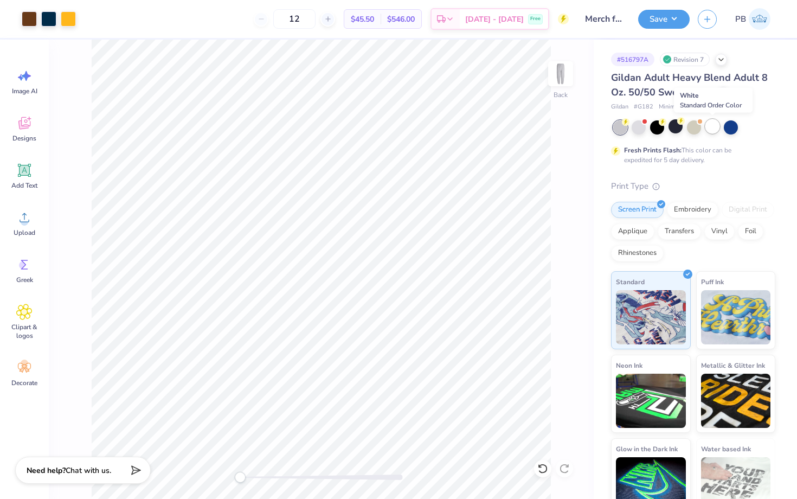
click at [711, 124] on div at bounding box center [712, 126] width 14 height 14
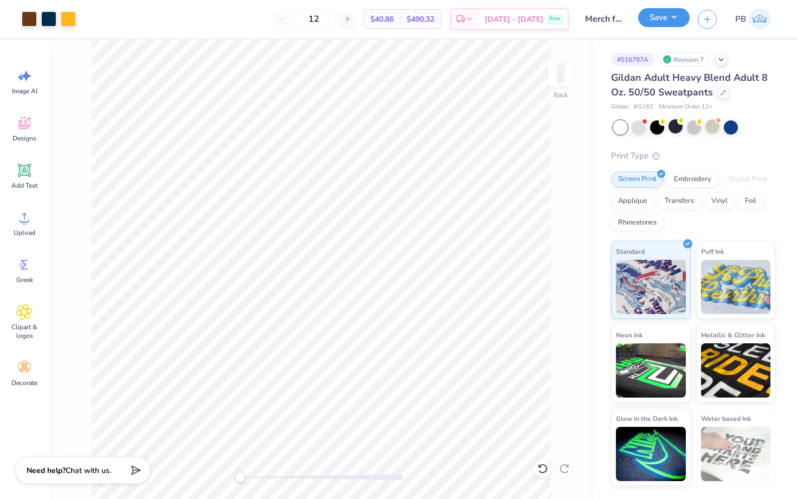
click at [654, 21] on button "Save" at bounding box center [664, 17] width 52 height 19
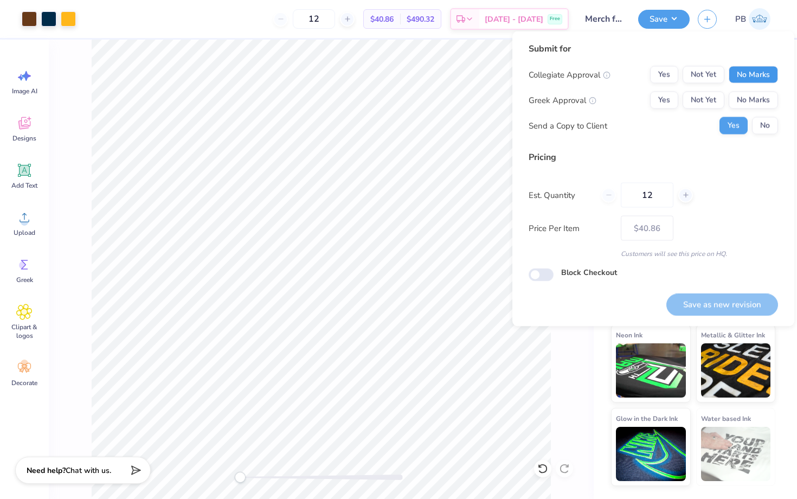
click at [755, 75] on button "No Marks" at bounding box center [753, 74] width 49 height 17
click at [755, 99] on button "No Marks" at bounding box center [753, 100] width 49 height 17
click at [762, 130] on button "No" at bounding box center [765, 125] width 26 height 17
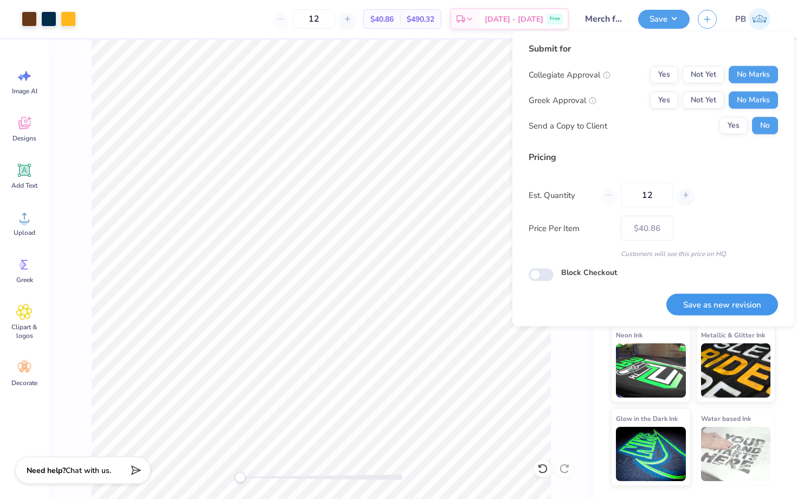
click at [705, 301] on button "Save as new revision" at bounding box center [722, 304] width 112 height 22
type input "– –"
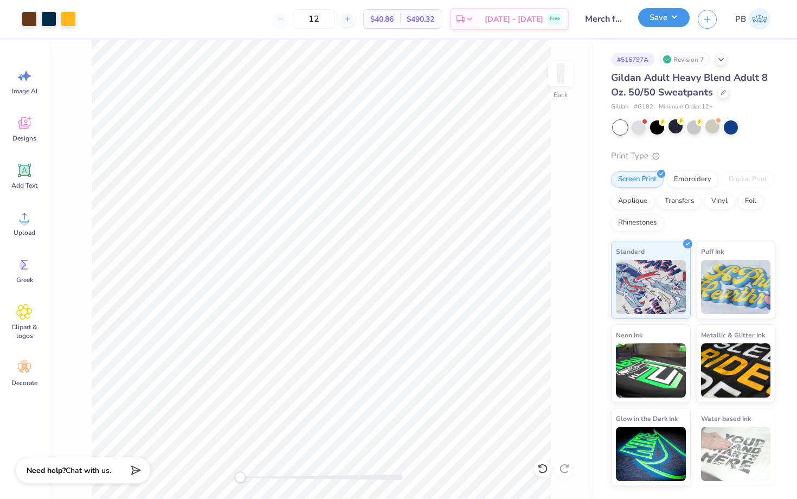
click at [657, 23] on button "Save" at bounding box center [664, 17] width 52 height 19
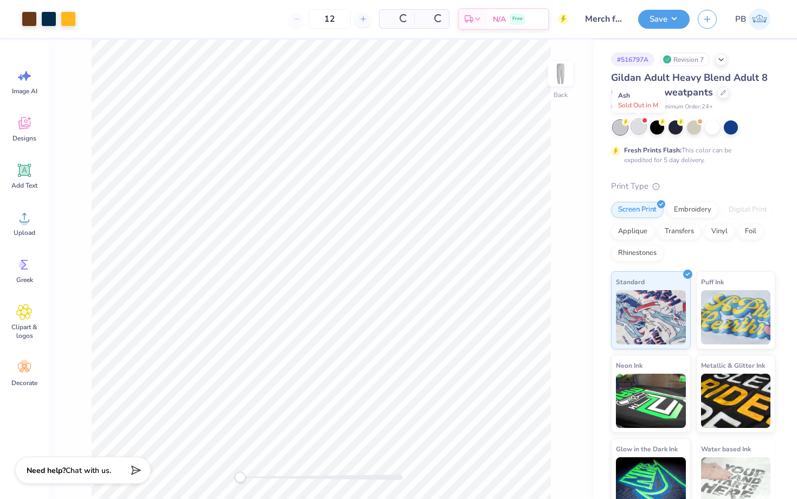
click at [639, 130] on div at bounding box center [639, 126] width 14 height 14
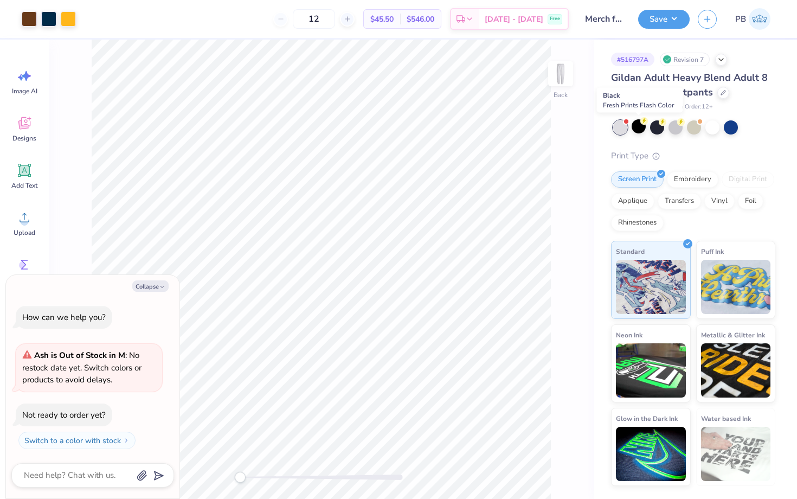
scroll to position [18, 0]
type textarea "x"
